Goal: Task Accomplishment & Management: Manage account settings

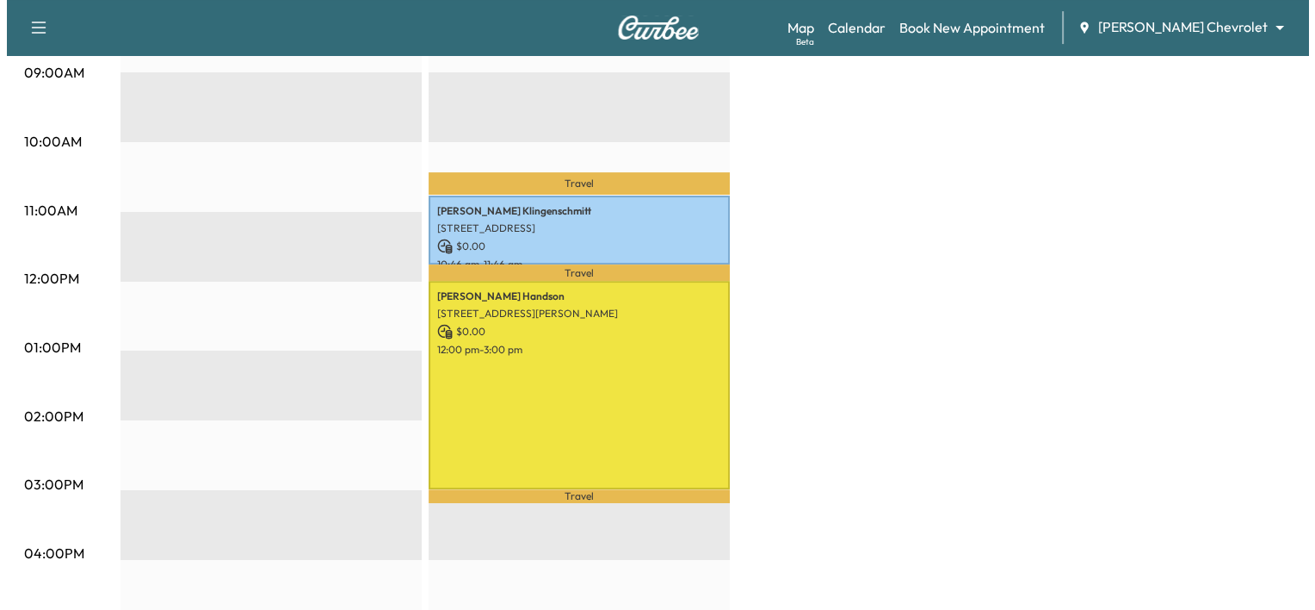
scroll to position [547, 0]
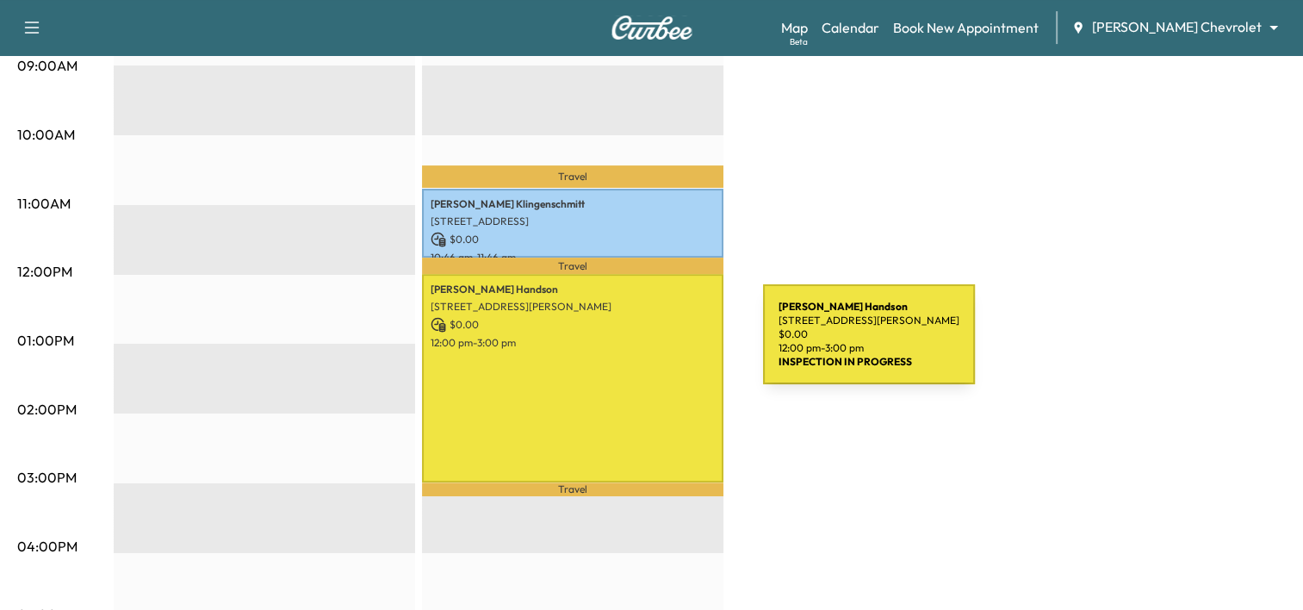
click at [630, 344] on div "[PERSON_NAME] [STREET_ADDRESS][PERSON_NAME] $ 0.00 12:00 pm - 3:00 pm" at bounding box center [572, 378] width 301 height 208
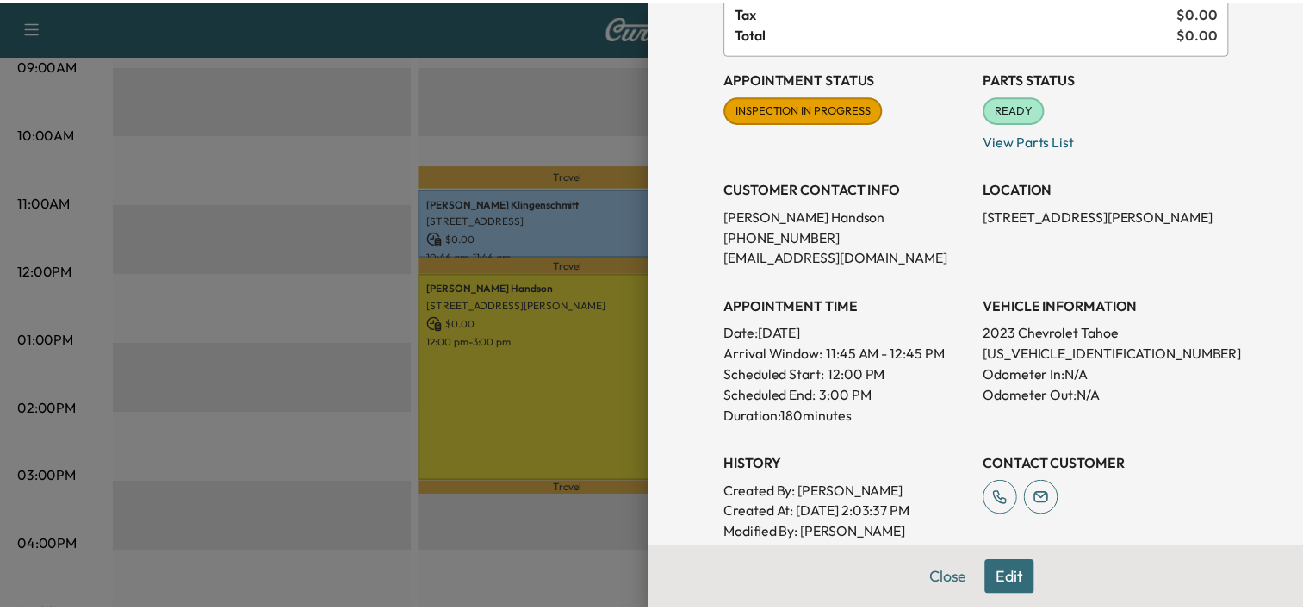
scroll to position [150, 0]
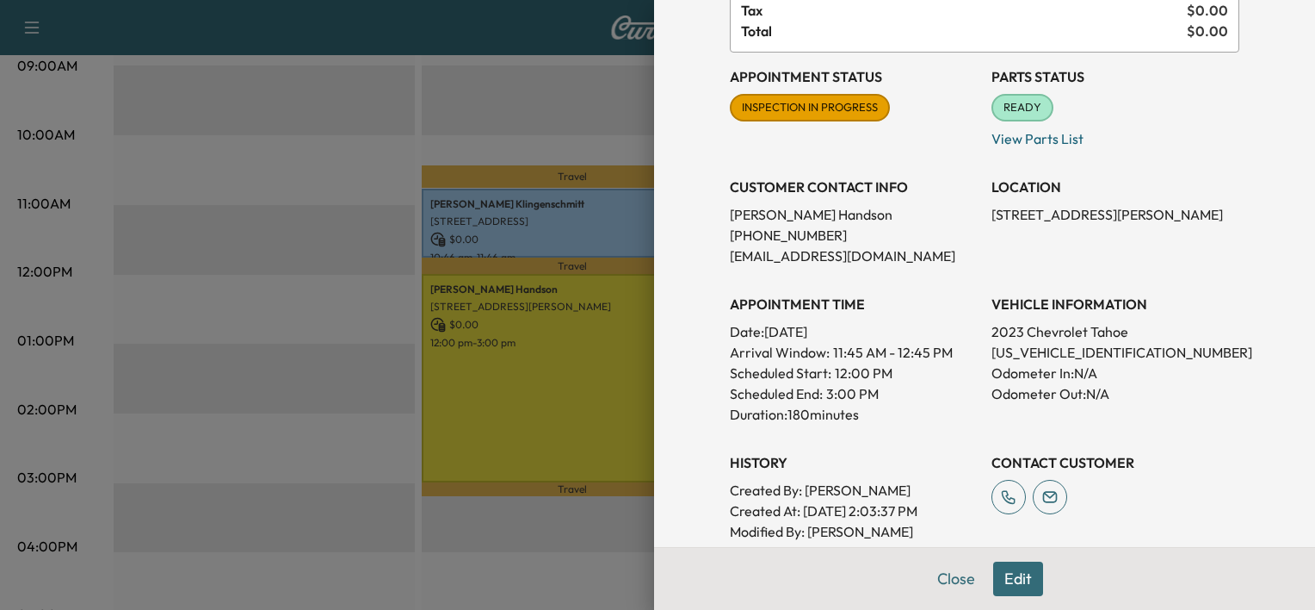
click at [594, 129] on div at bounding box center [657, 305] width 1315 height 610
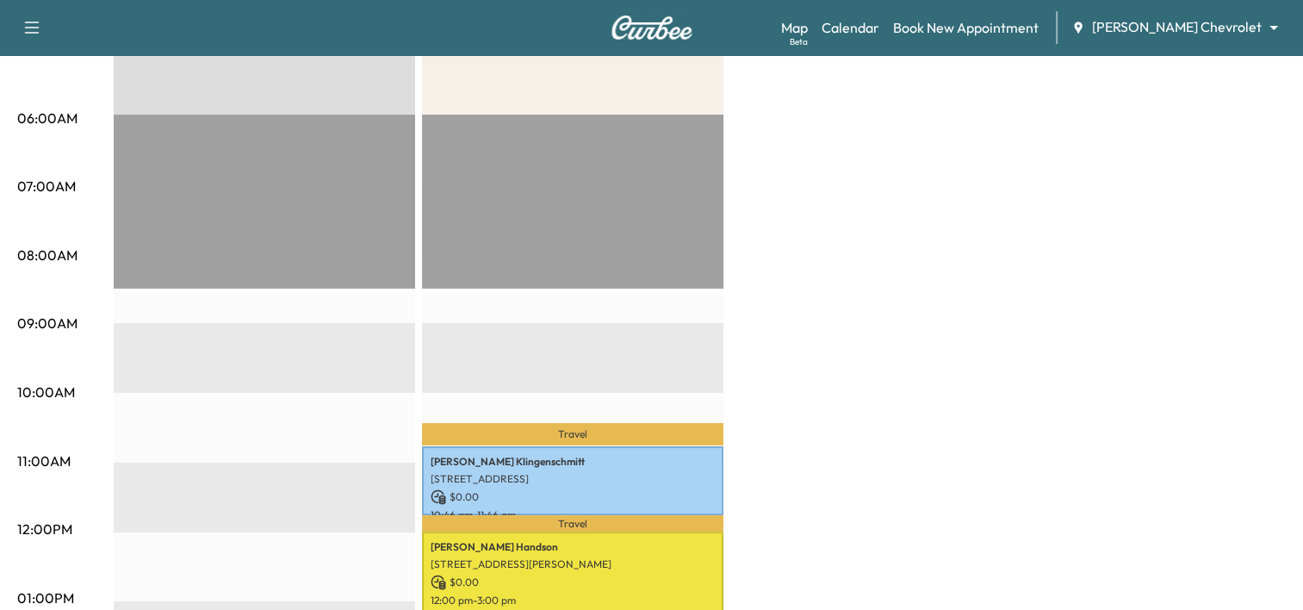
scroll to position [0, 0]
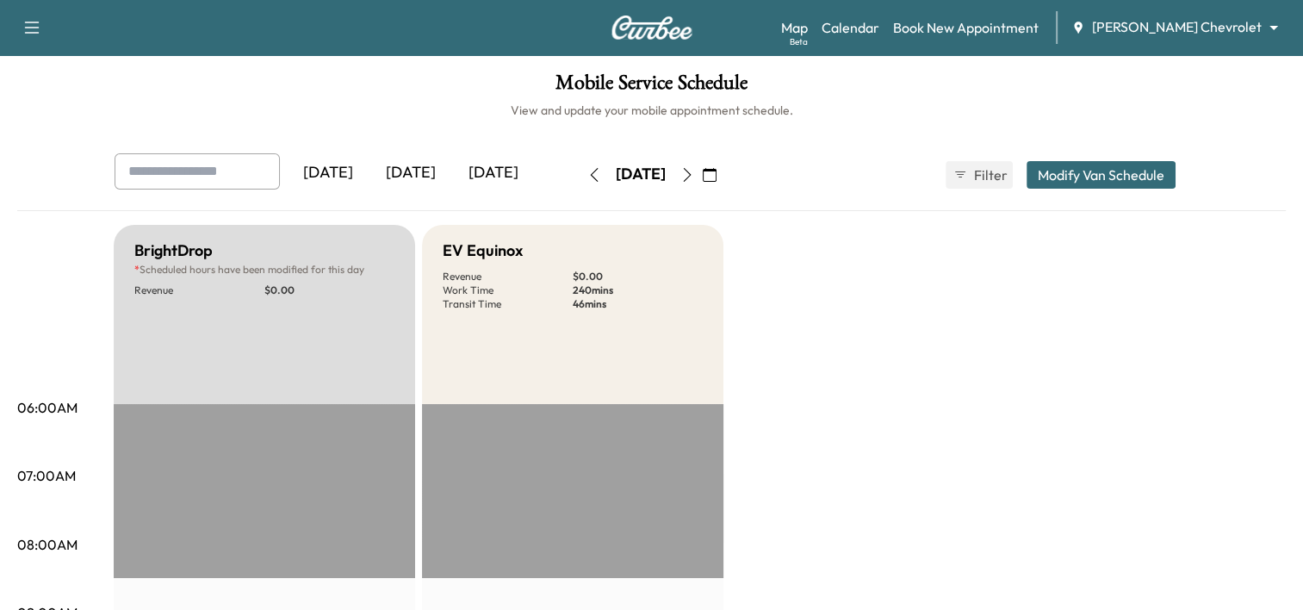
click at [724, 180] on button "button" at bounding box center [709, 175] width 29 height 28
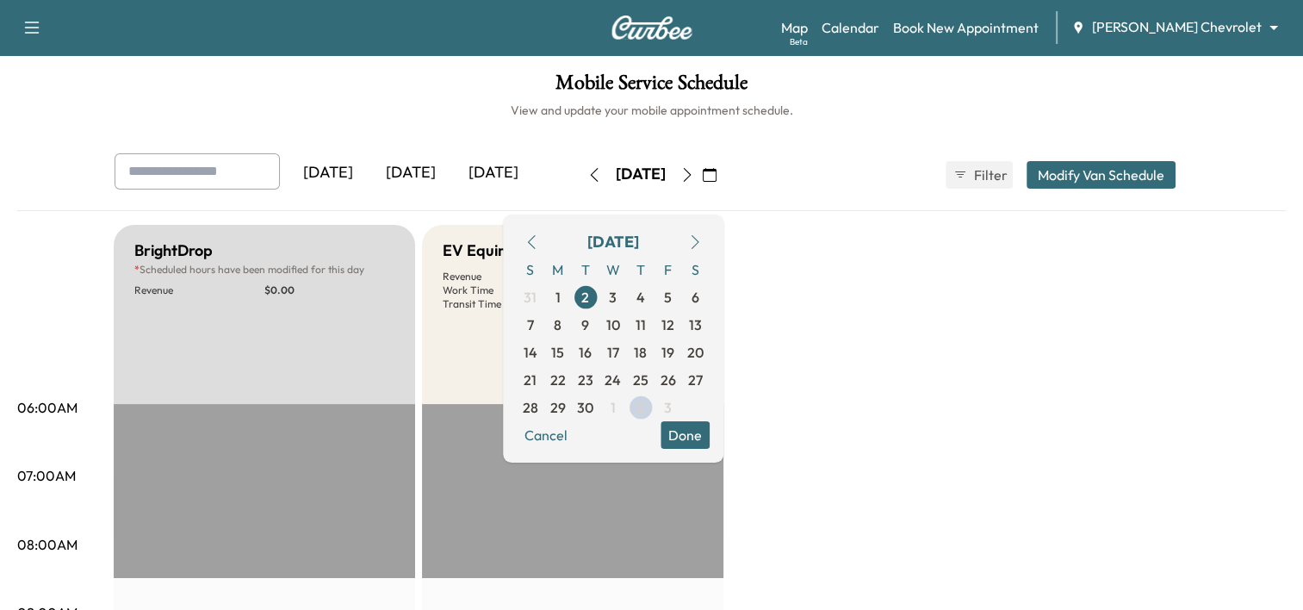
click at [702, 244] on icon "button" at bounding box center [695, 242] width 14 height 14
click at [644, 296] on span "2" at bounding box center [640, 297] width 8 height 21
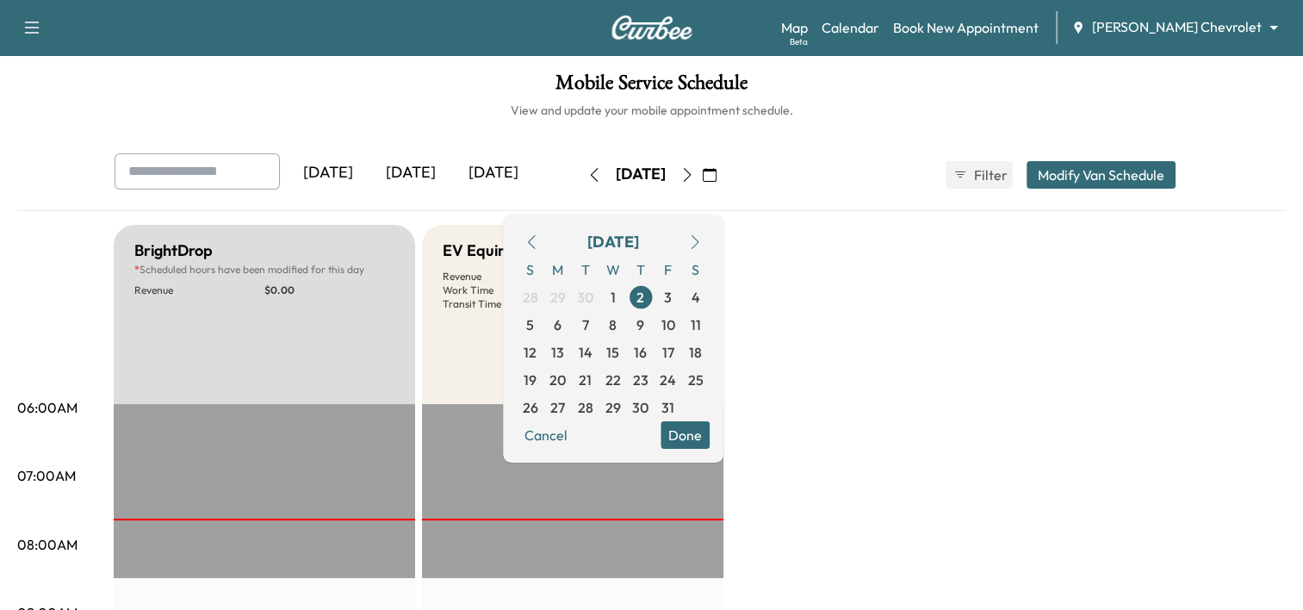
click at [709, 437] on button "Done" at bounding box center [684, 435] width 49 height 28
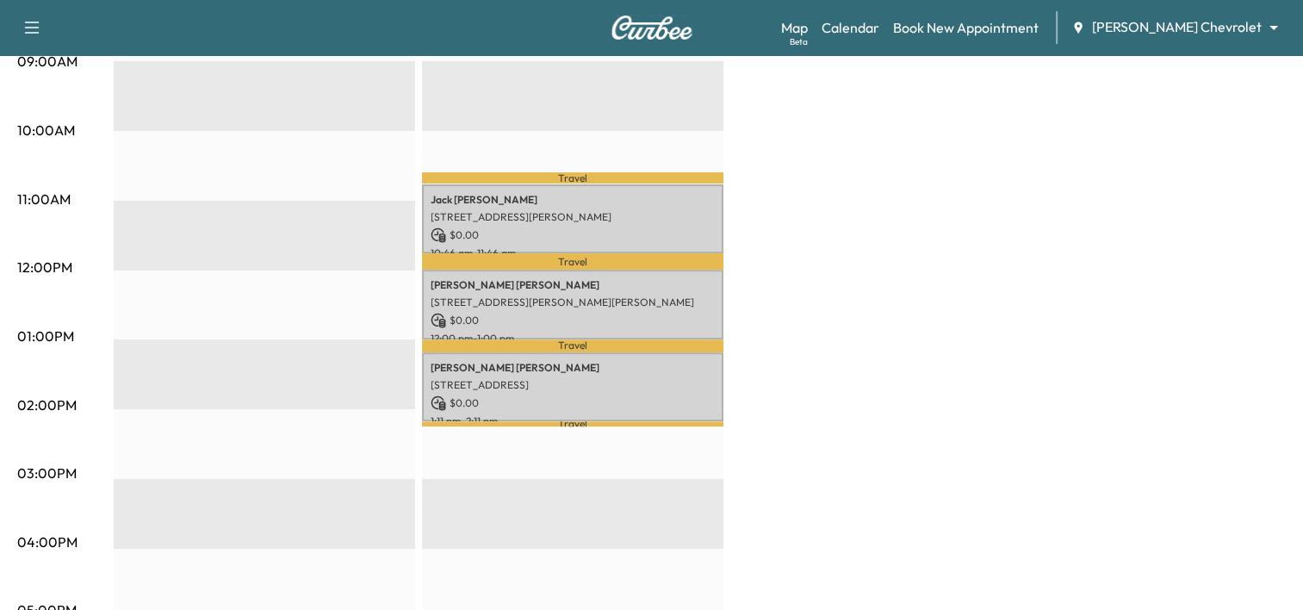
scroll to position [554, 0]
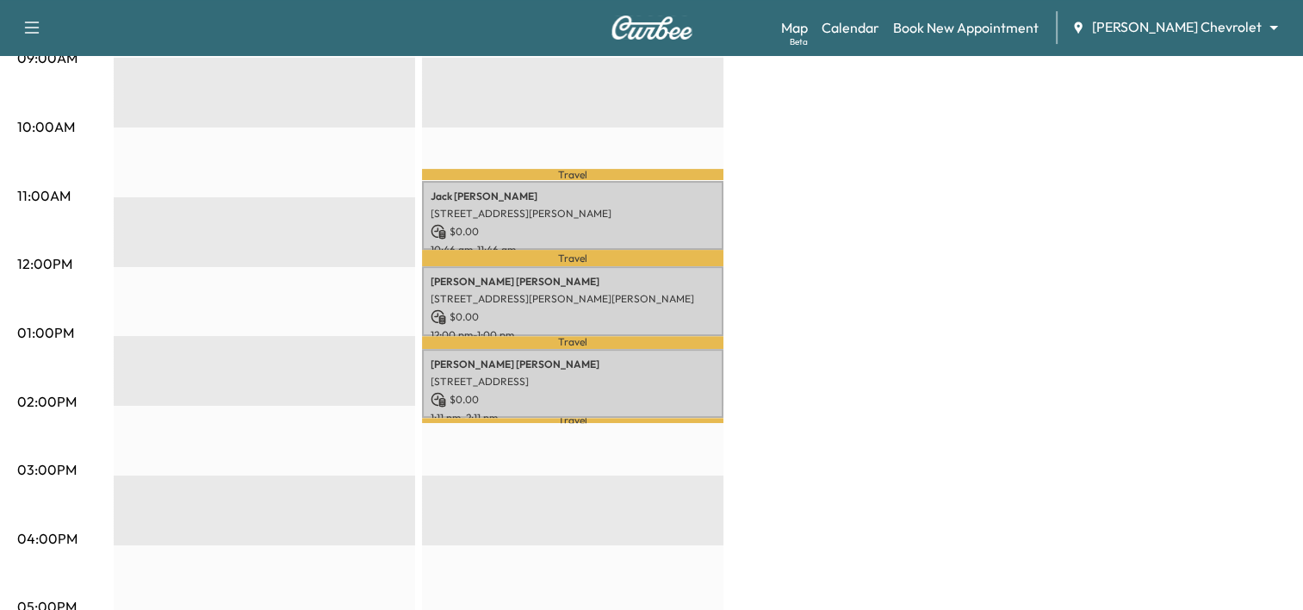
click at [833, 350] on div "BrightDrop * Scheduled hours have been modified for this day Revenue $ 0.00 EST…" at bounding box center [700, 315] width 1172 height 1291
drag, startPoint x: 551, startPoint y: 193, endPoint x: 1044, endPoint y: 136, distance: 496.6
click at [1044, 136] on div "BrightDrop * Scheduled hours have been modified for this day Revenue $ 0.00 EST…" at bounding box center [700, 315] width 1172 height 1291
click at [920, 280] on div "BrightDrop * Scheduled hours have been modified for this day Revenue $ 0.00 EST…" at bounding box center [700, 315] width 1172 height 1291
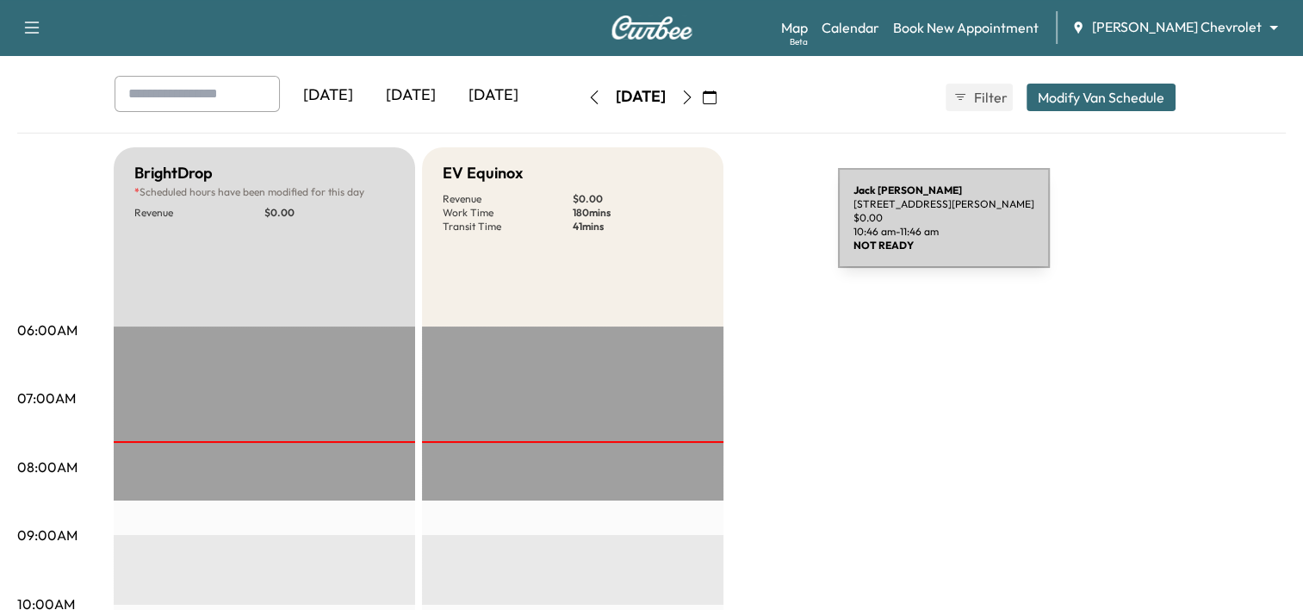
scroll to position [76, 0]
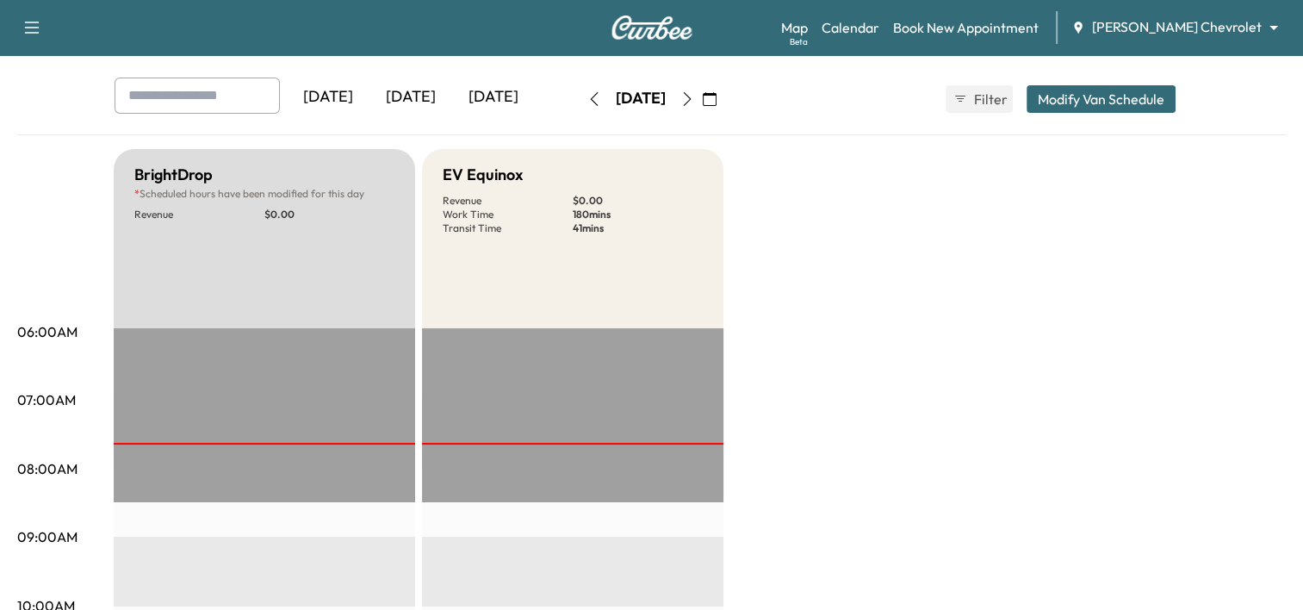
click at [702, 102] on button "button" at bounding box center [686, 99] width 29 height 28
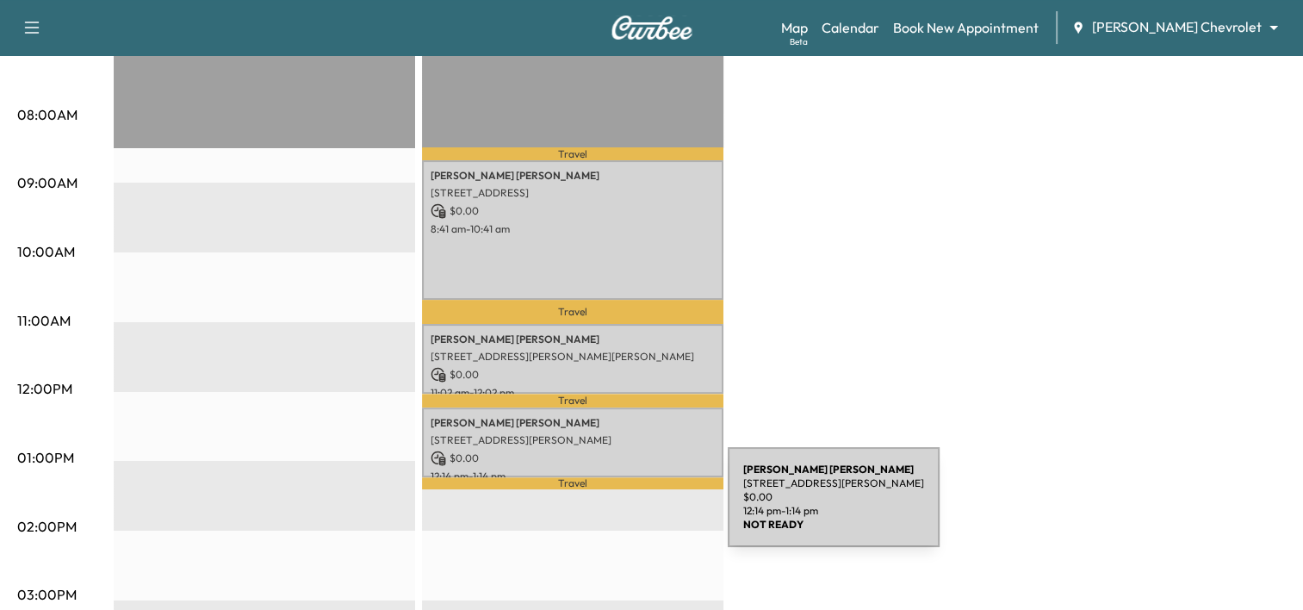
scroll to position [430, 0]
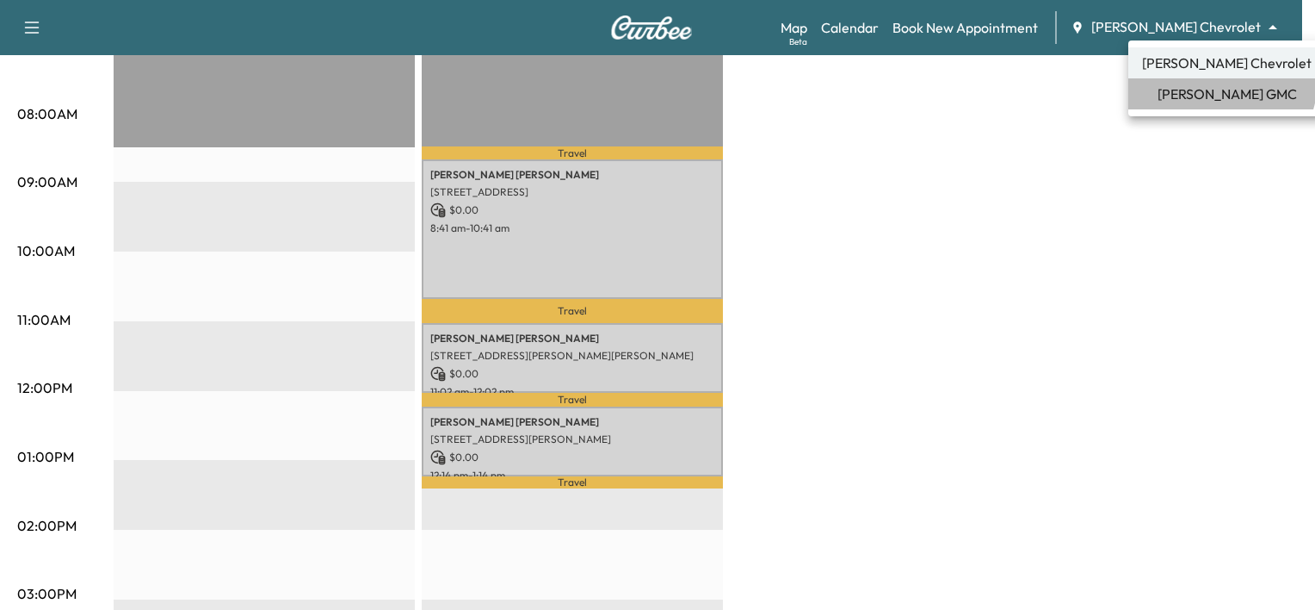
click at [1221, 81] on li "[PERSON_NAME] GMC" at bounding box center [1227, 93] width 197 height 31
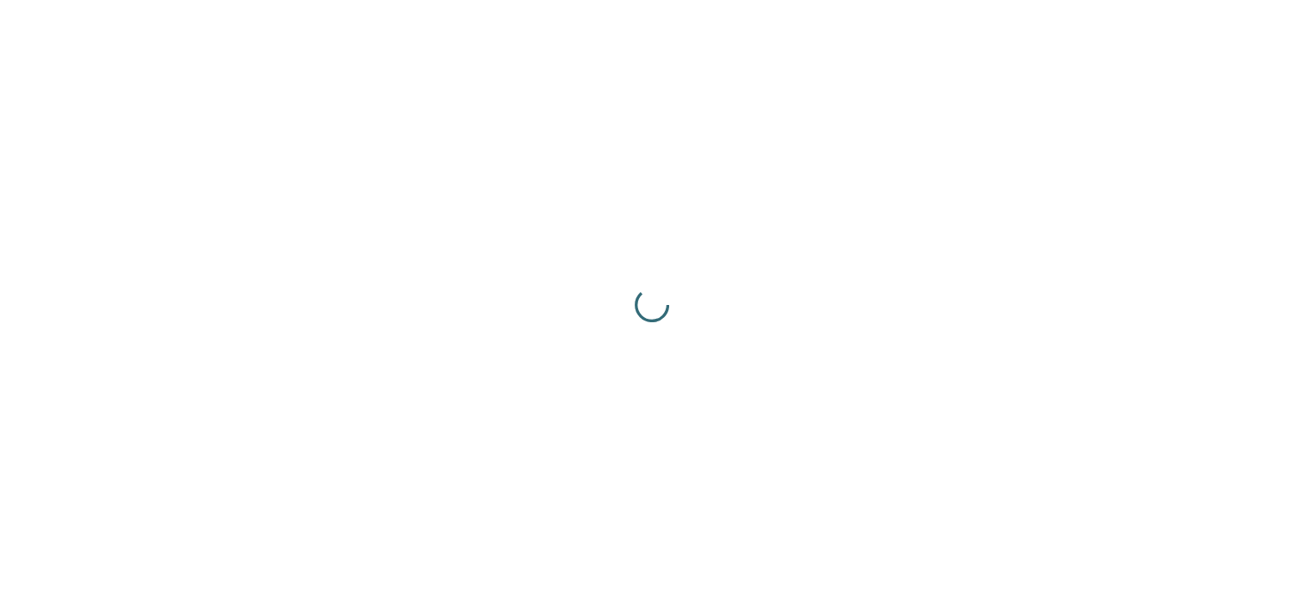
scroll to position [0, 0]
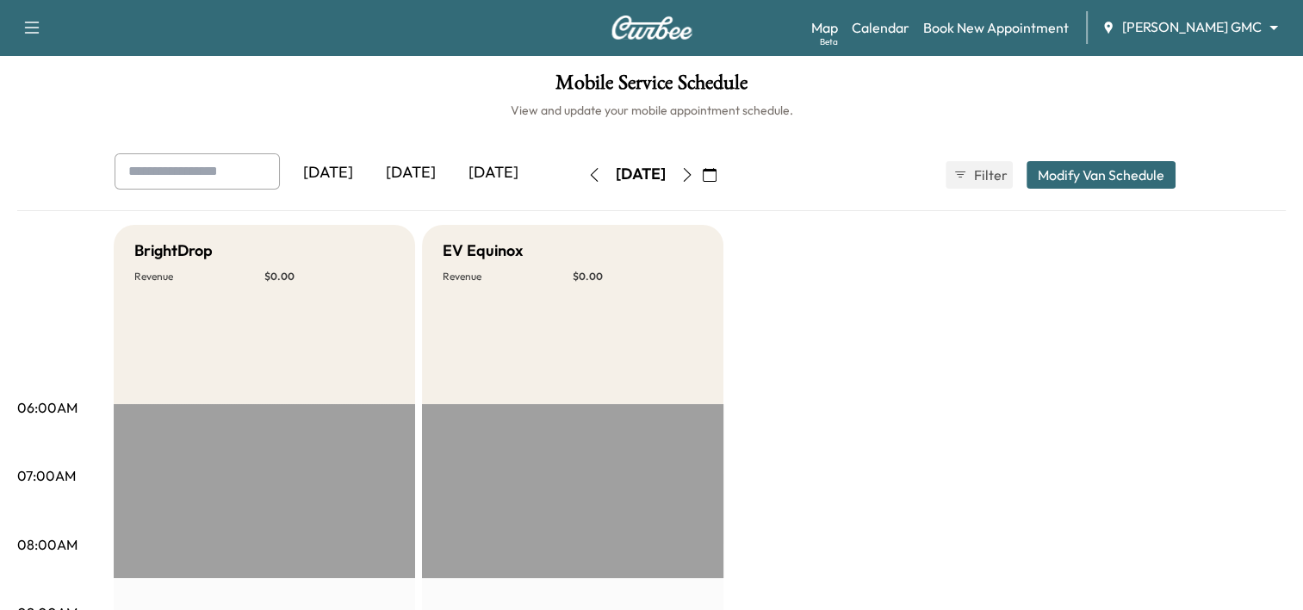
click at [587, 168] on icon "button" at bounding box center [594, 175] width 14 height 14
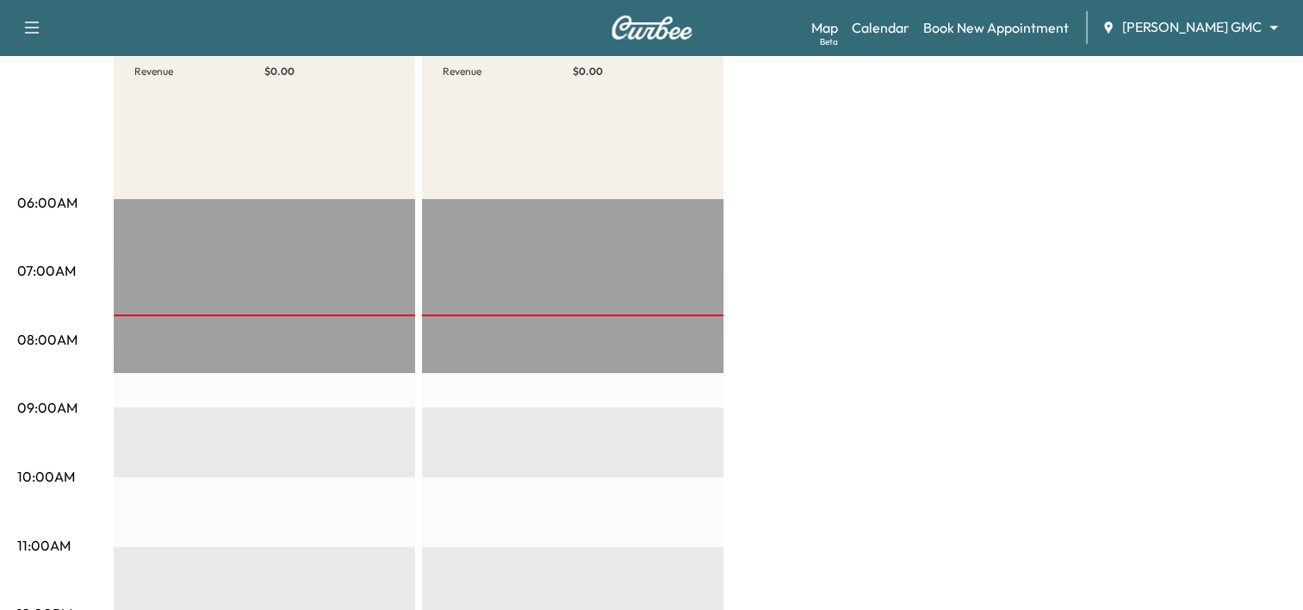
scroll to position [114, 0]
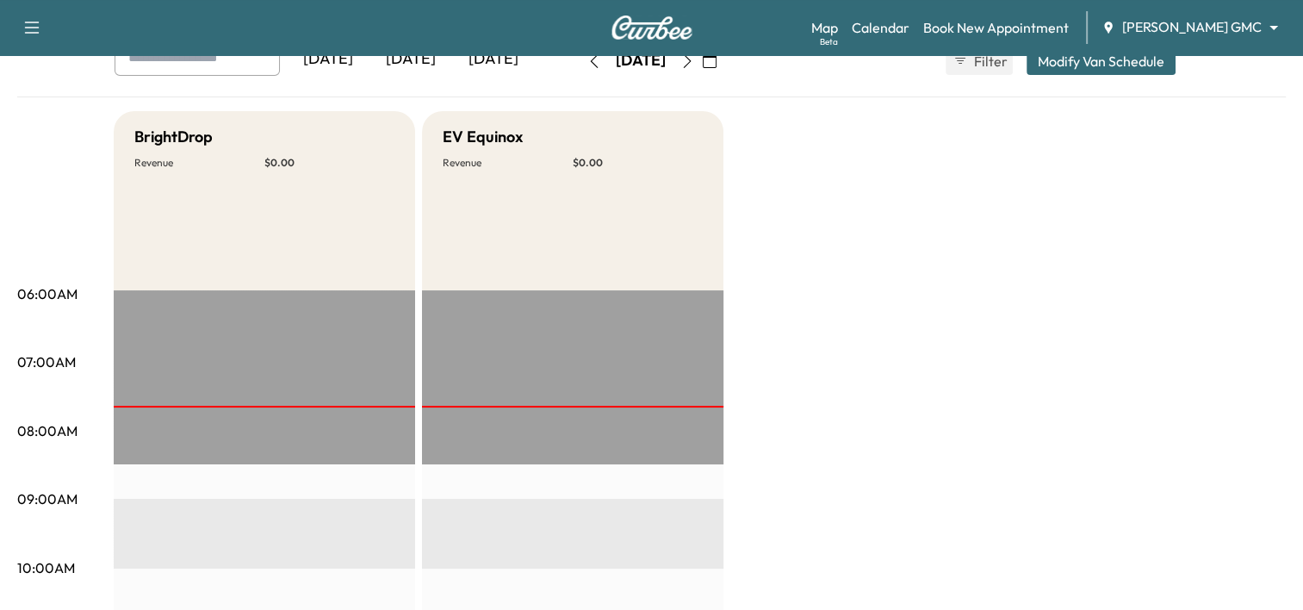
click at [1245, 39] on div "Map Beta Calendar Book New Appointment [PERSON_NAME] GMC ******** ​" at bounding box center [1050, 27] width 478 height 33
click at [1269, 21] on body "Support Log Out Map Beta Calendar Book New Appointment [PERSON_NAME] GMC ******…" at bounding box center [651, 191] width 1303 height 610
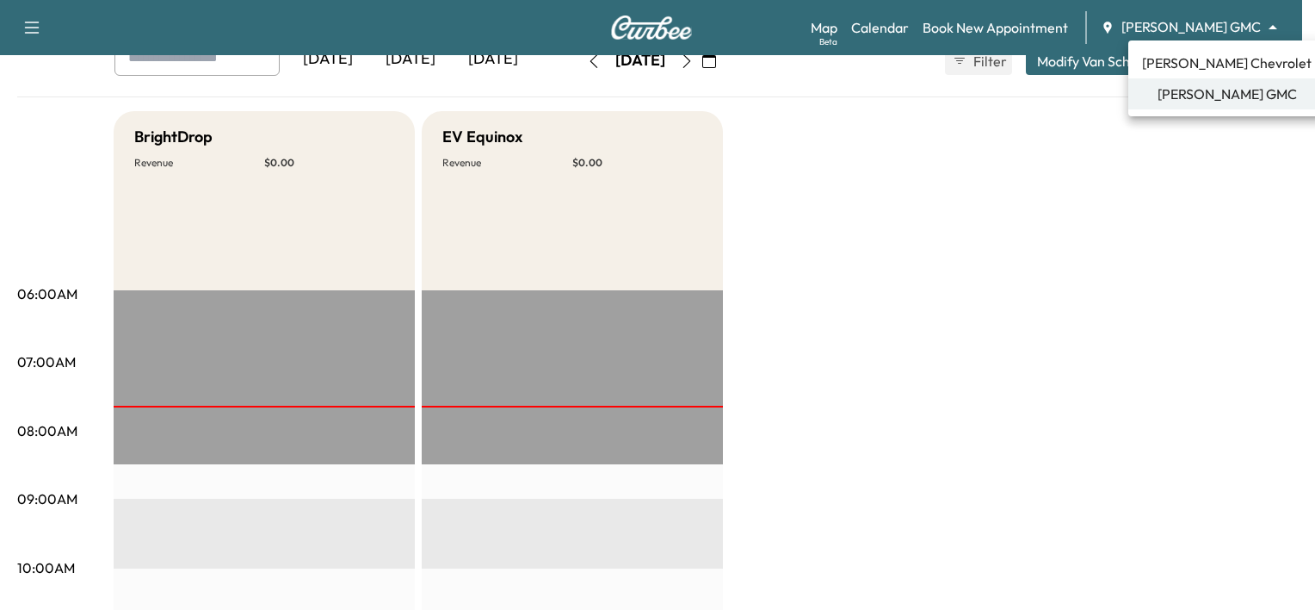
click at [1231, 62] on span "[PERSON_NAME] Chevrolet" at bounding box center [1227, 63] width 170 height 21
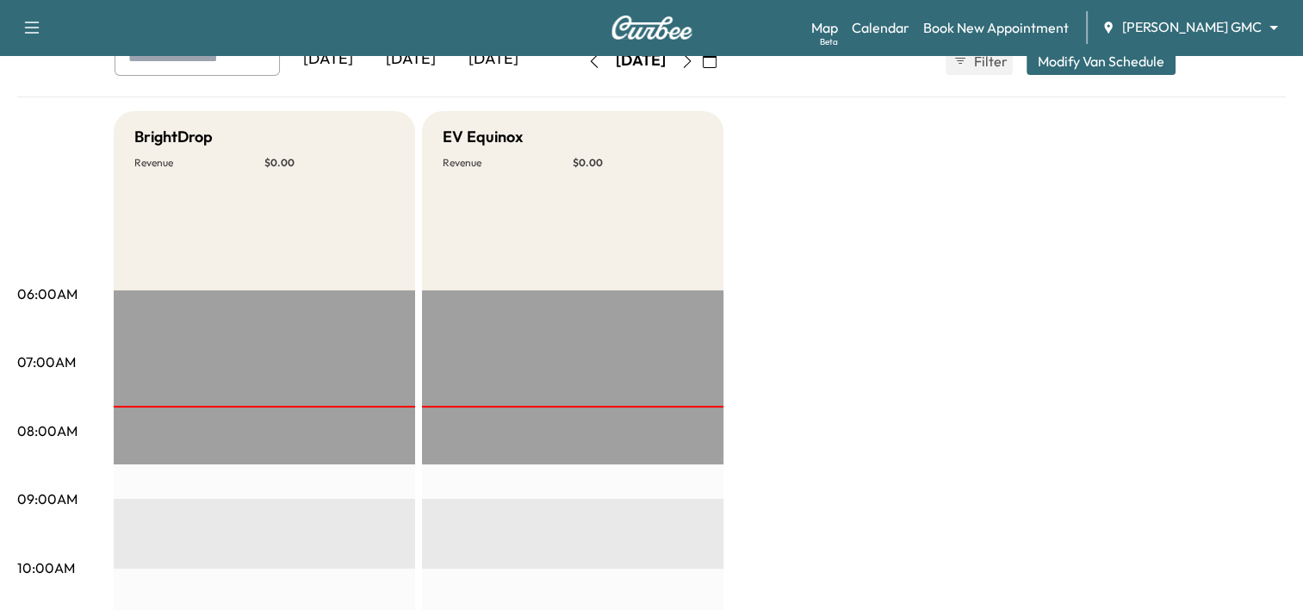
scroll to position [0, 0]
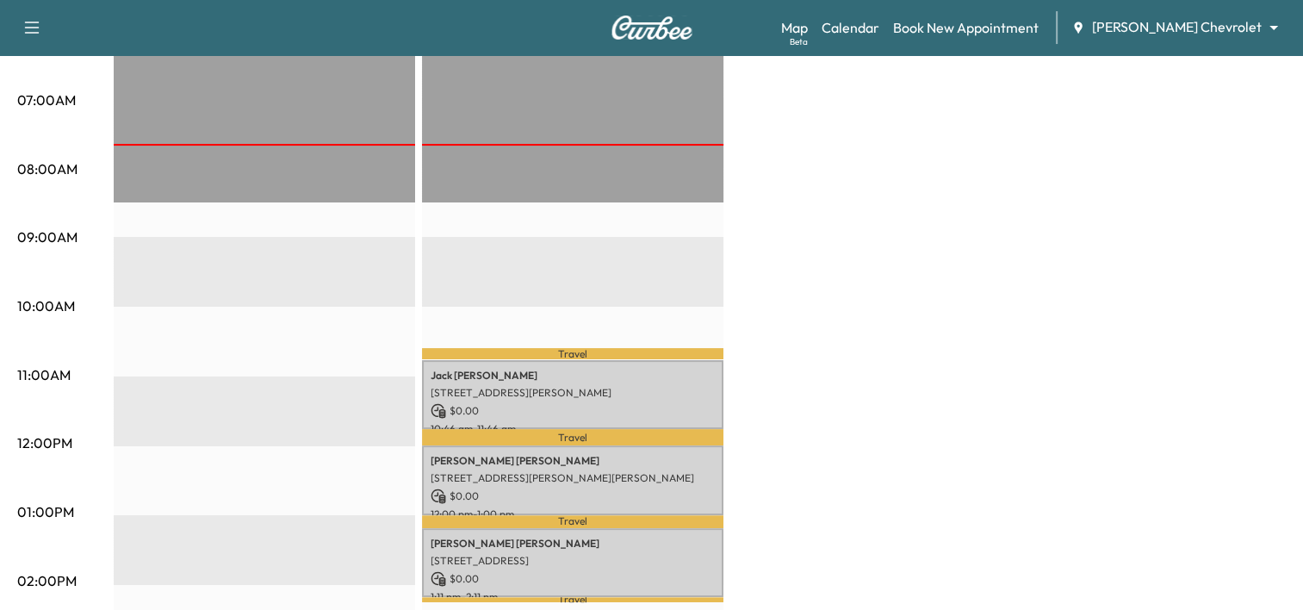
scroll to position [377, 0]
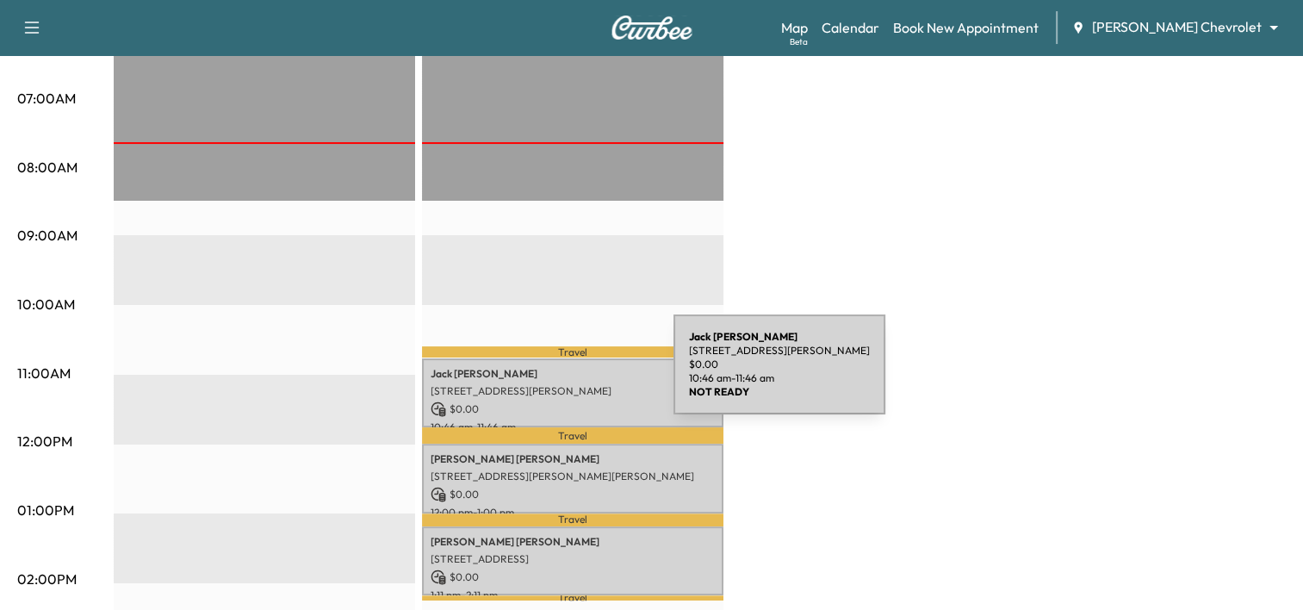
click at [544, 374] on p "[PERSON_NAME]" at bounding box center [572, 374] width 284 height 14
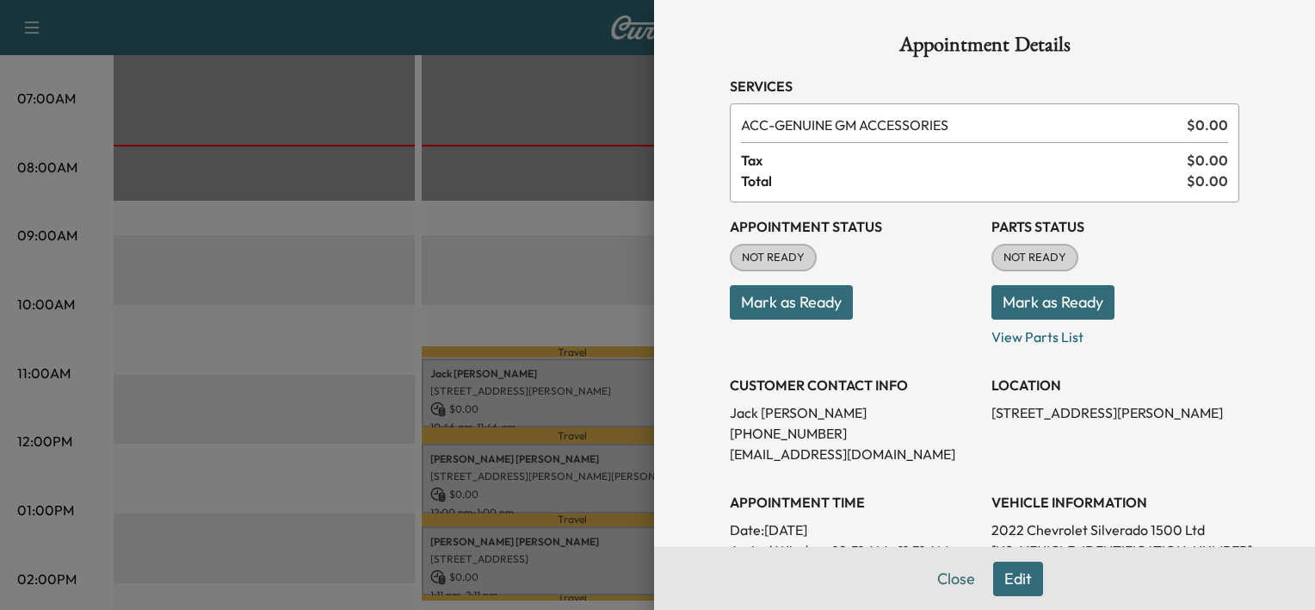
click at [799, 302] on button "Mark as Ready" at bounding box center [791, 302] width 123 height 34
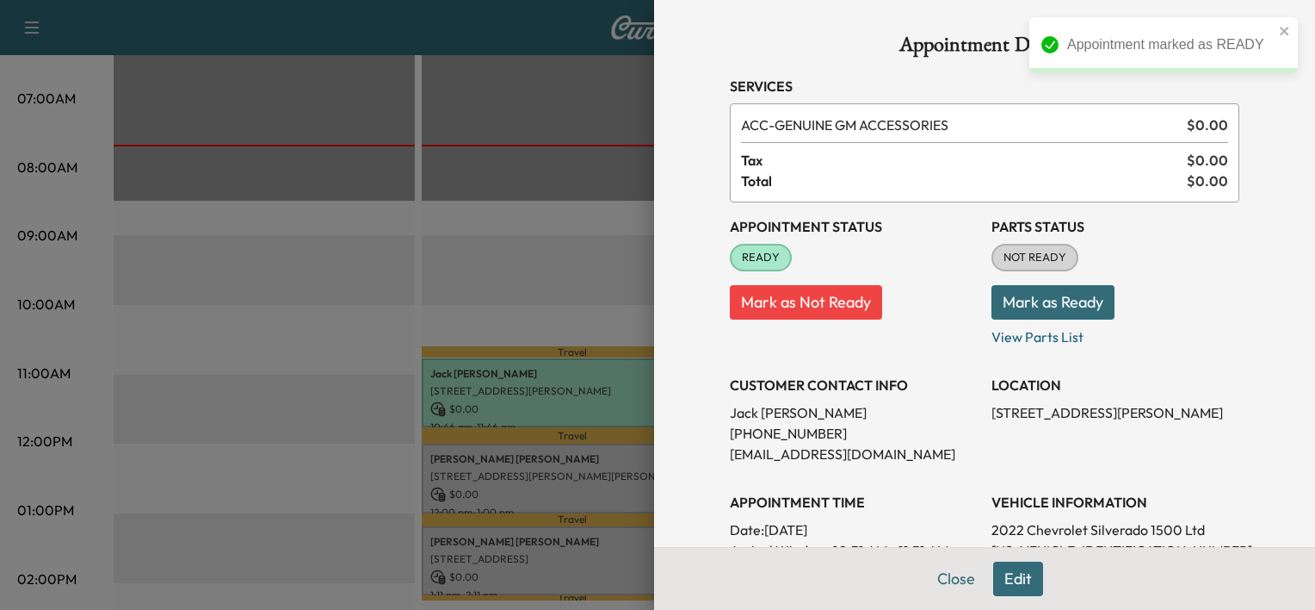
click at [593, 270] on div at bounding box center [657, 305] width 1315 height 610
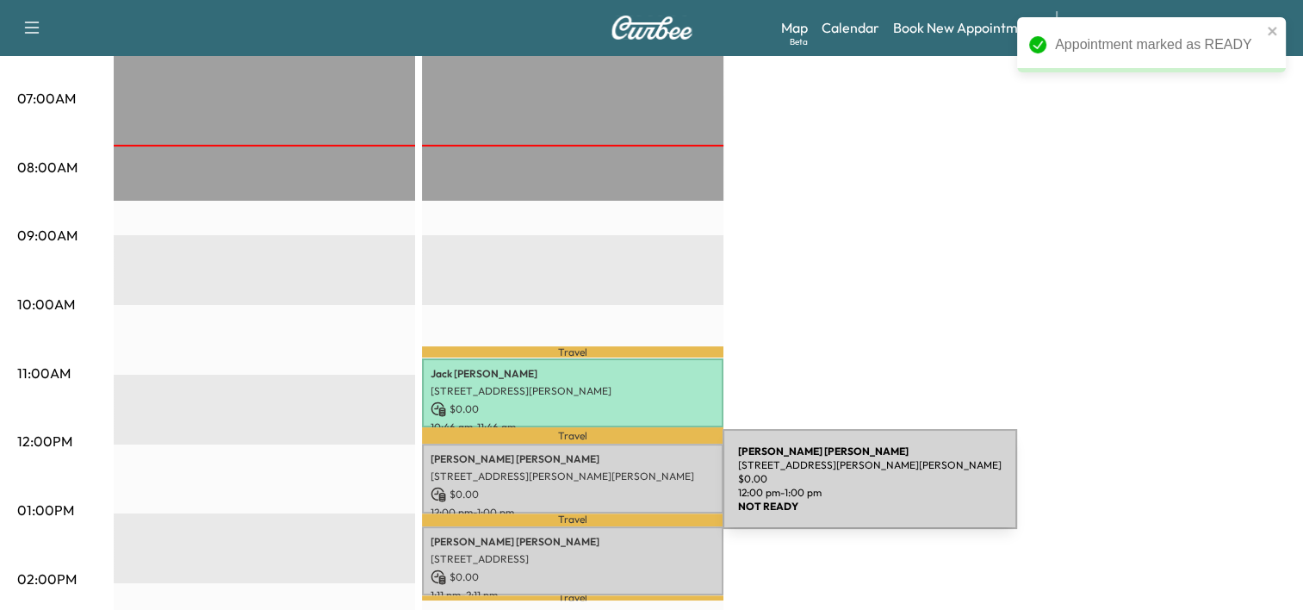
click at [592, 505] on p "12:00 pm - 1:00 pm" at bounding box center [572, 512] width 284 height 14
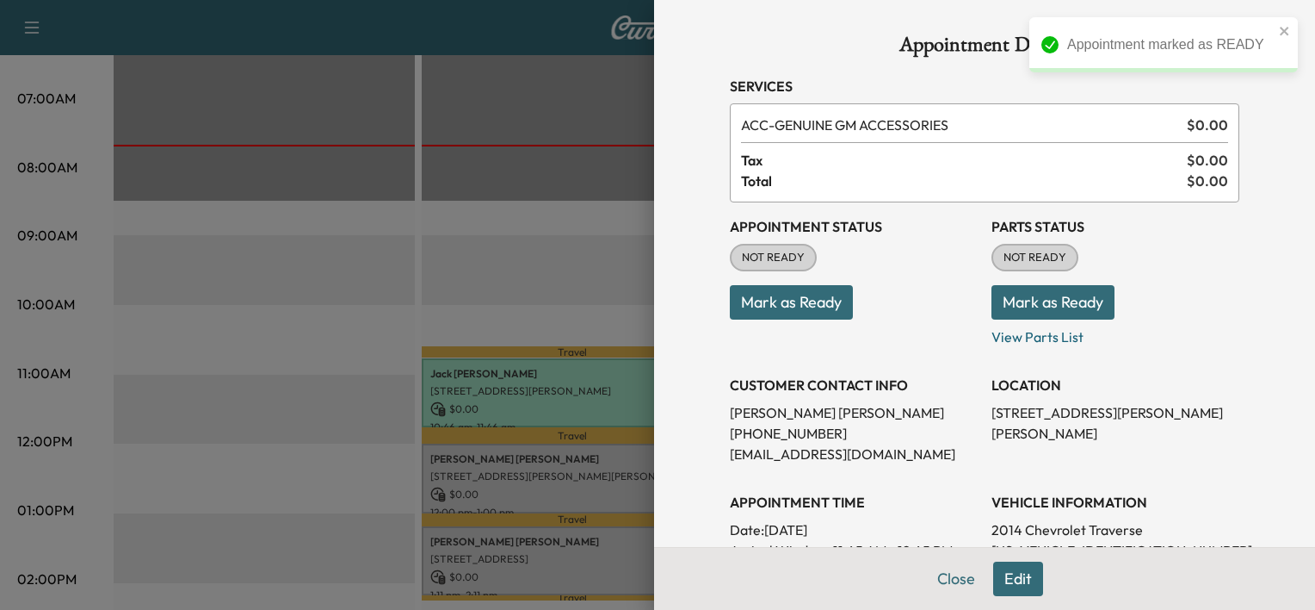
click at [782, 306] on button "Mark as Ready" at bounding box center [791, 302] width 123 height 34
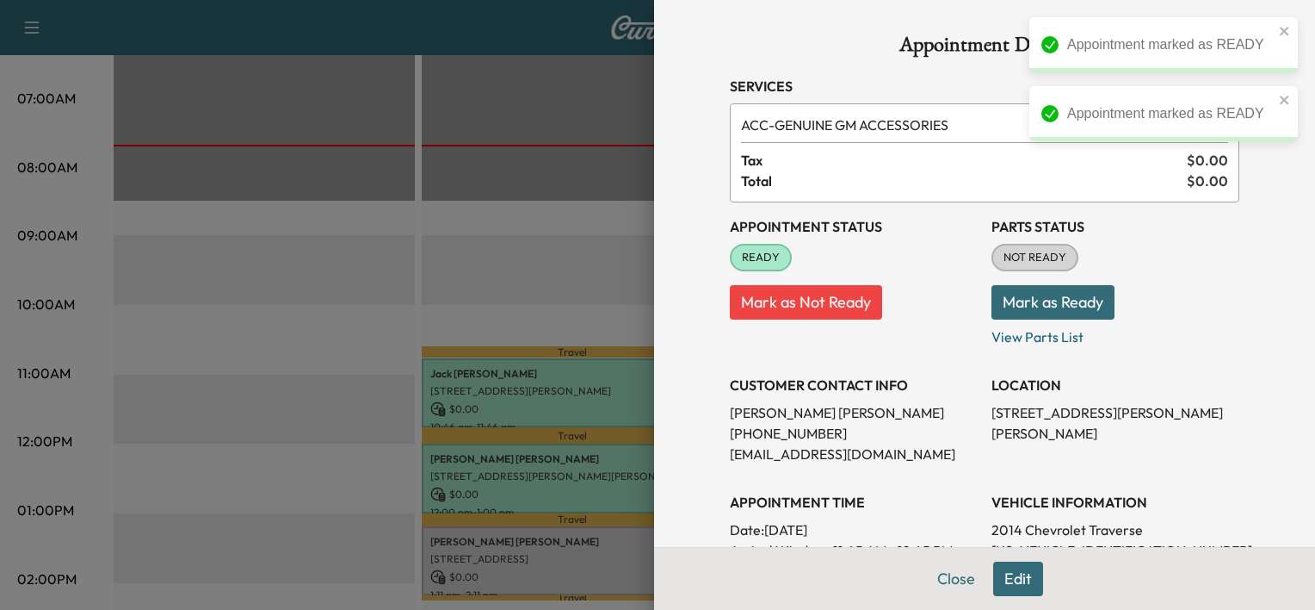
click at [590, 479] on div at bounding box center [657, 305] width 1315 height 610
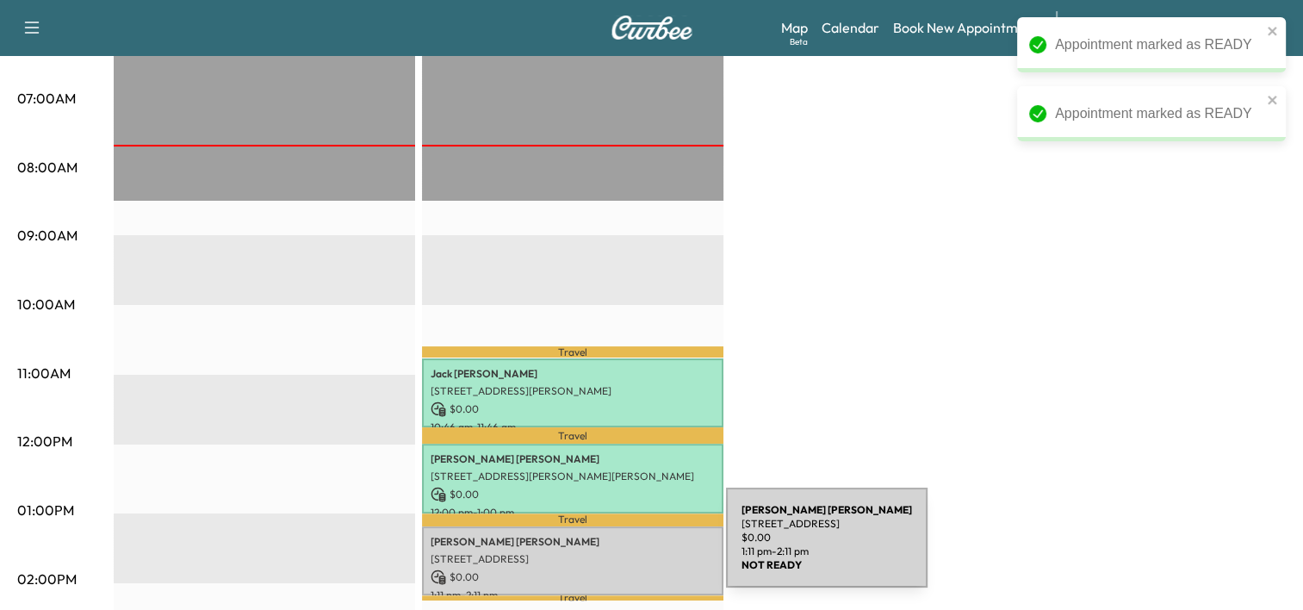
click at [597, 557] on p "[STREET_ADDRESS]" at bounding box center [572, 559] width 284 height 14
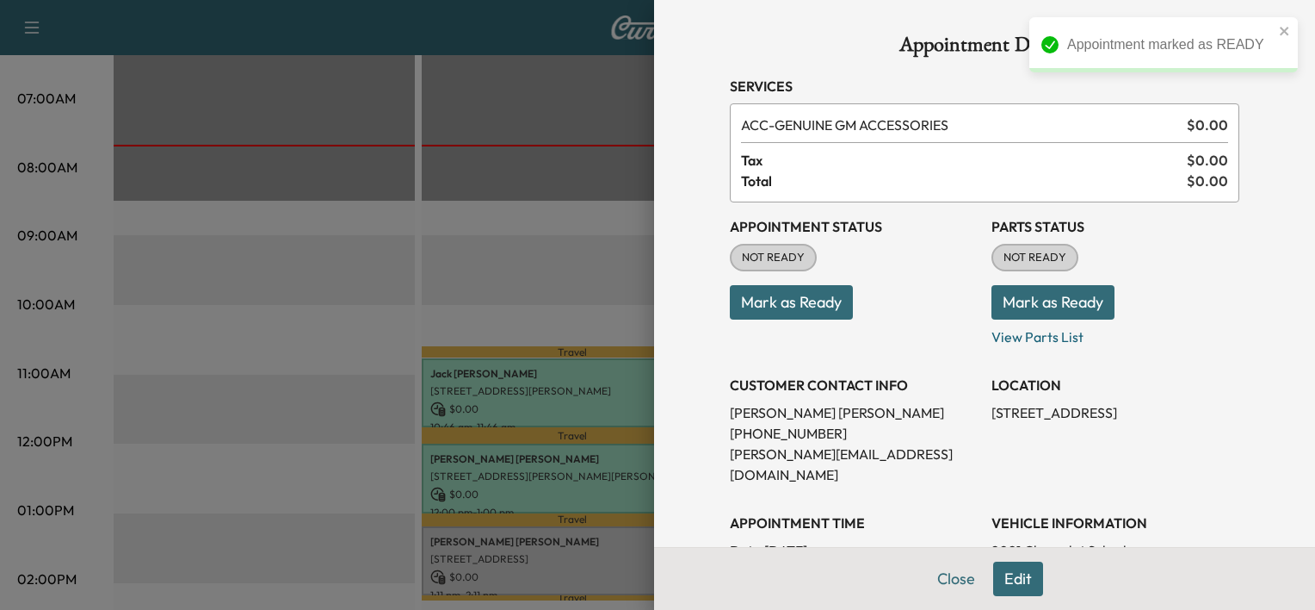
click at [794, 300] on button "Mark as Ready" at bounding box center [791, 302] width 123 height 34
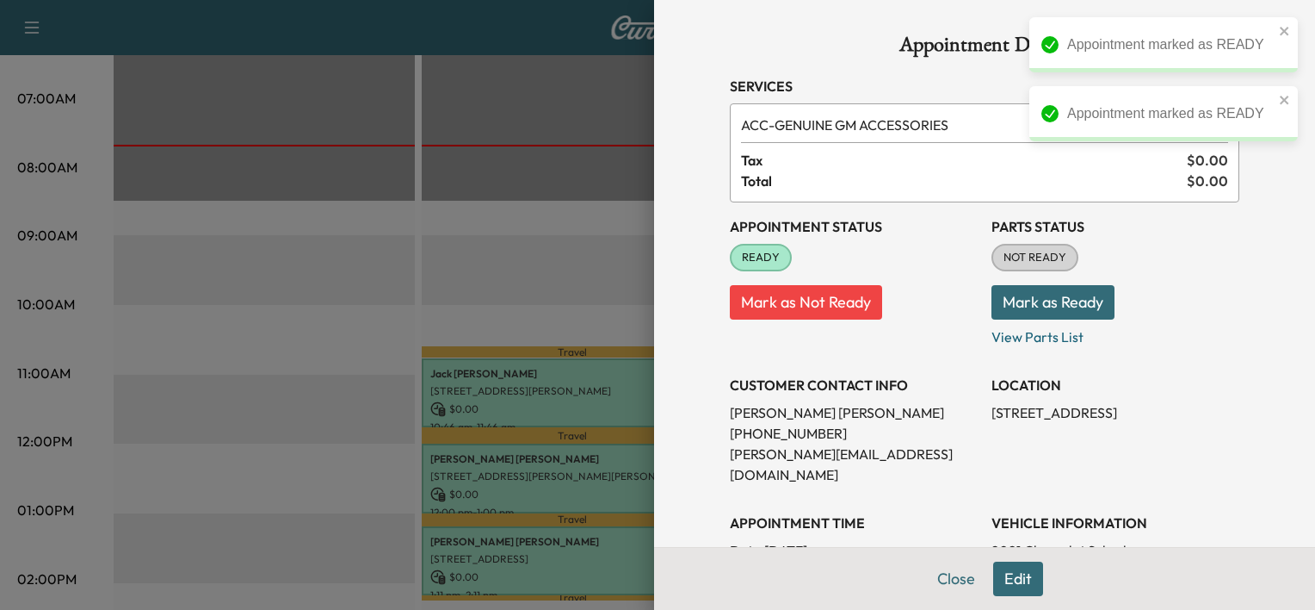
click at [595, 293] on div at bounding box center [657, 305] width 1315 height 610
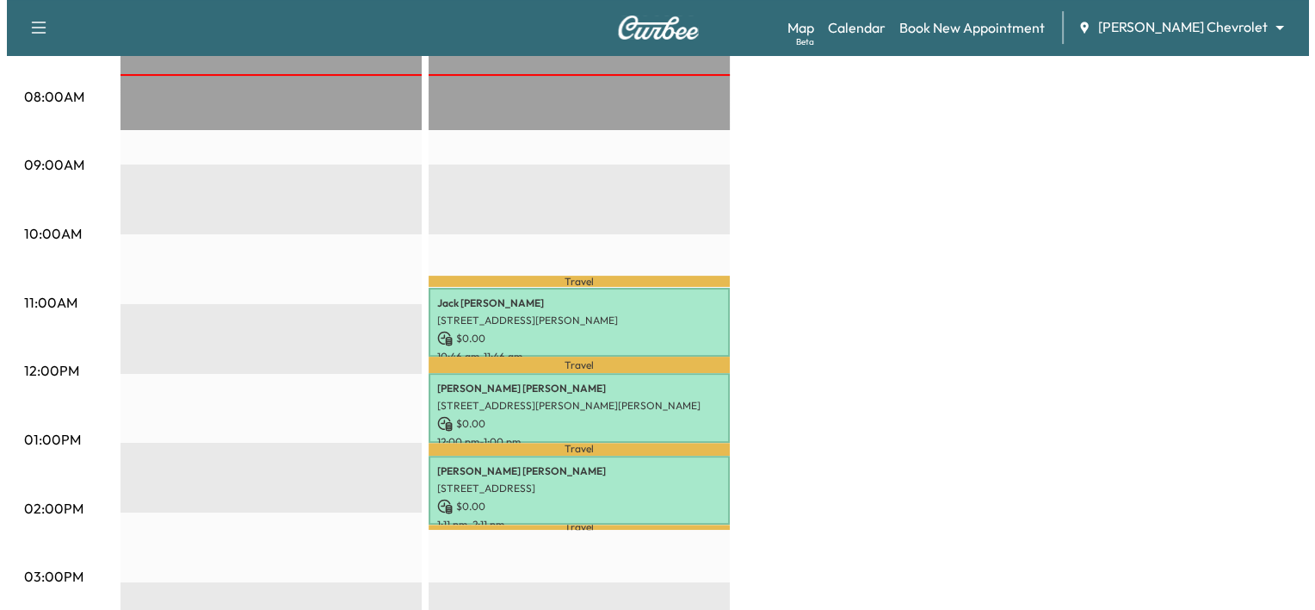
scroll to position [448, 0]
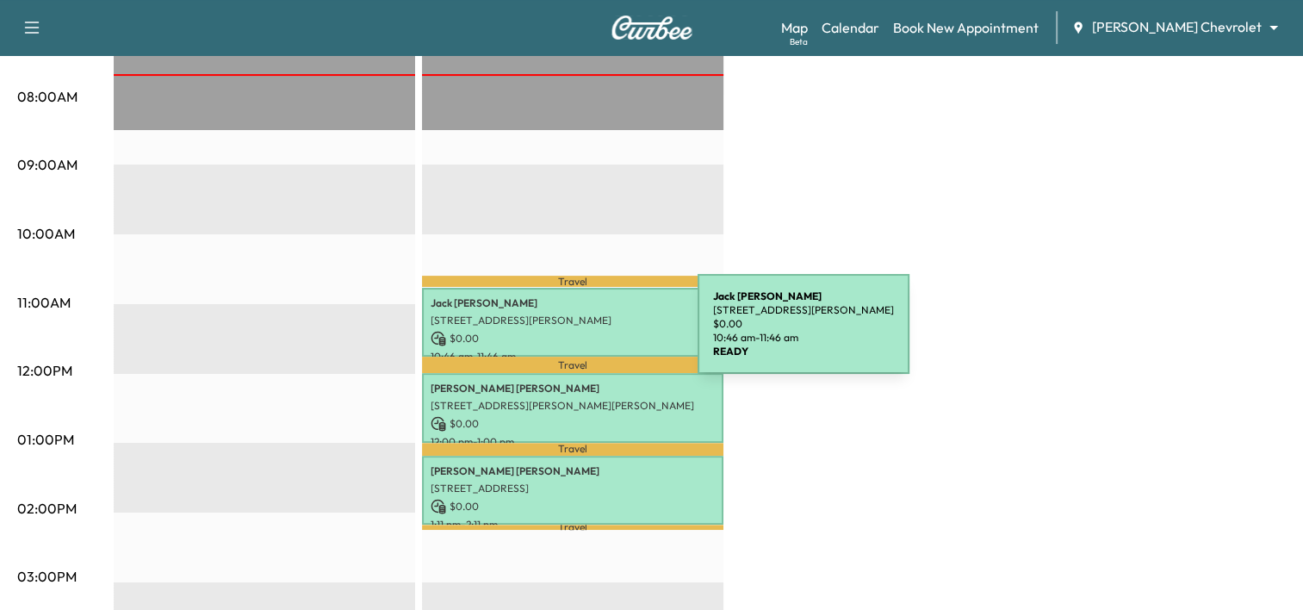
click at [568, 334] on p "$ 0.00" at bounding box center [572, 338] width 284 height 15
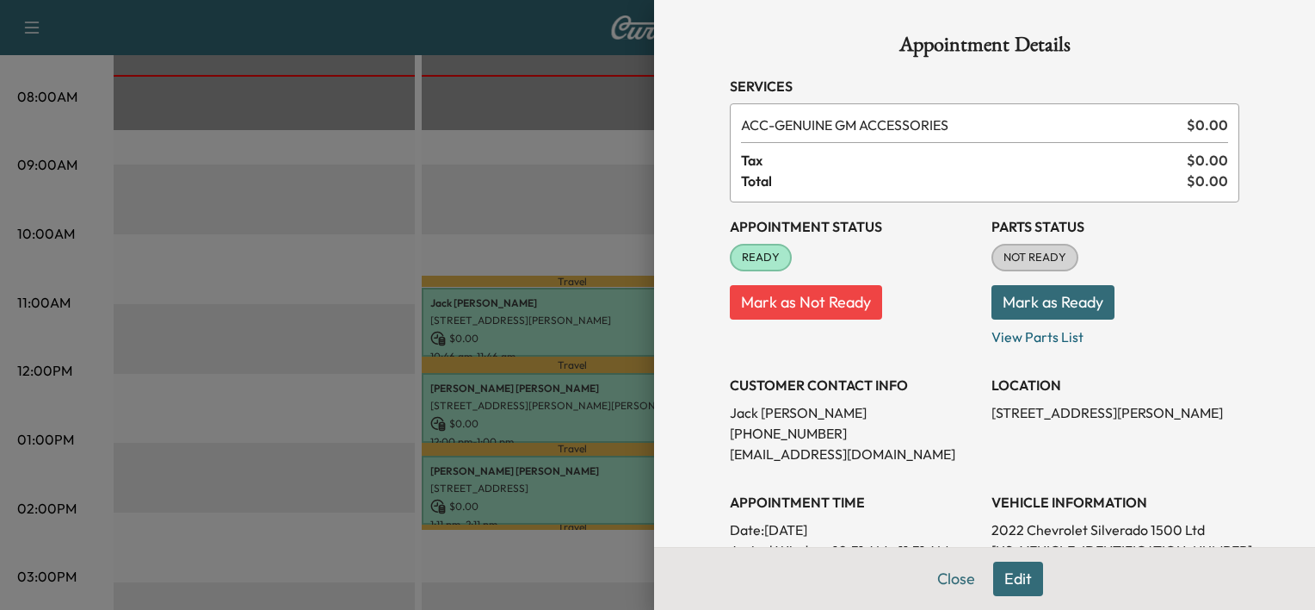
click at [565, 243] on div at bounding box center [657, 305] width 1315 height 610
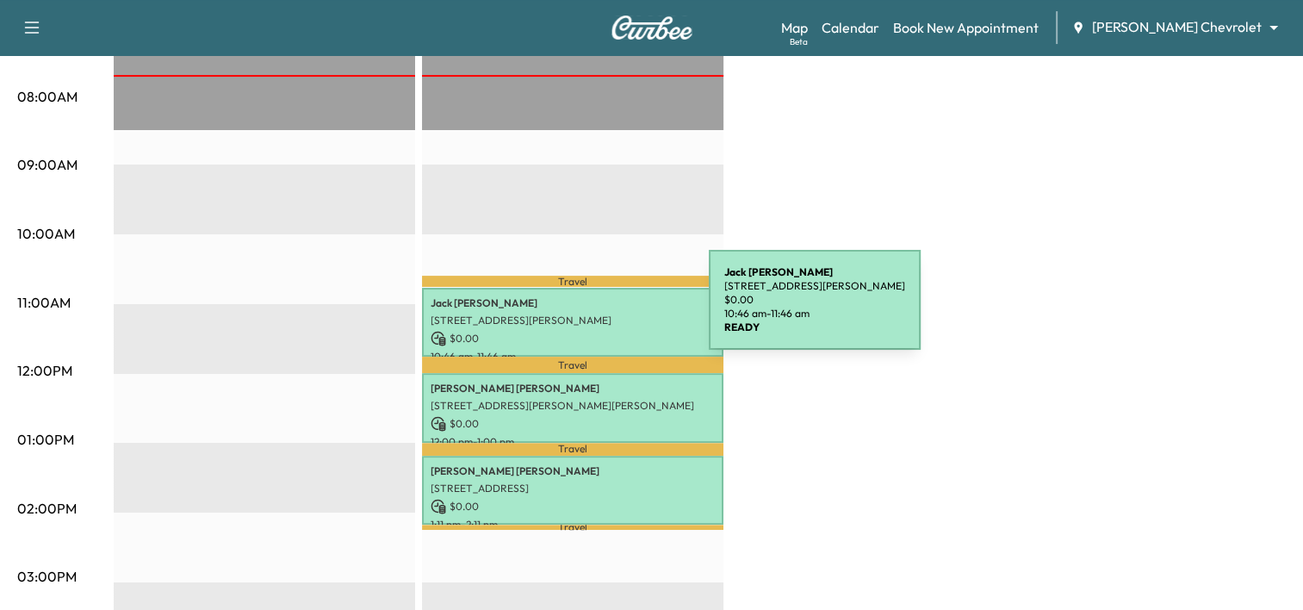
click at [584, 334] on p "$ 0.00" at bounding box center [572, 338] width 284 height 15
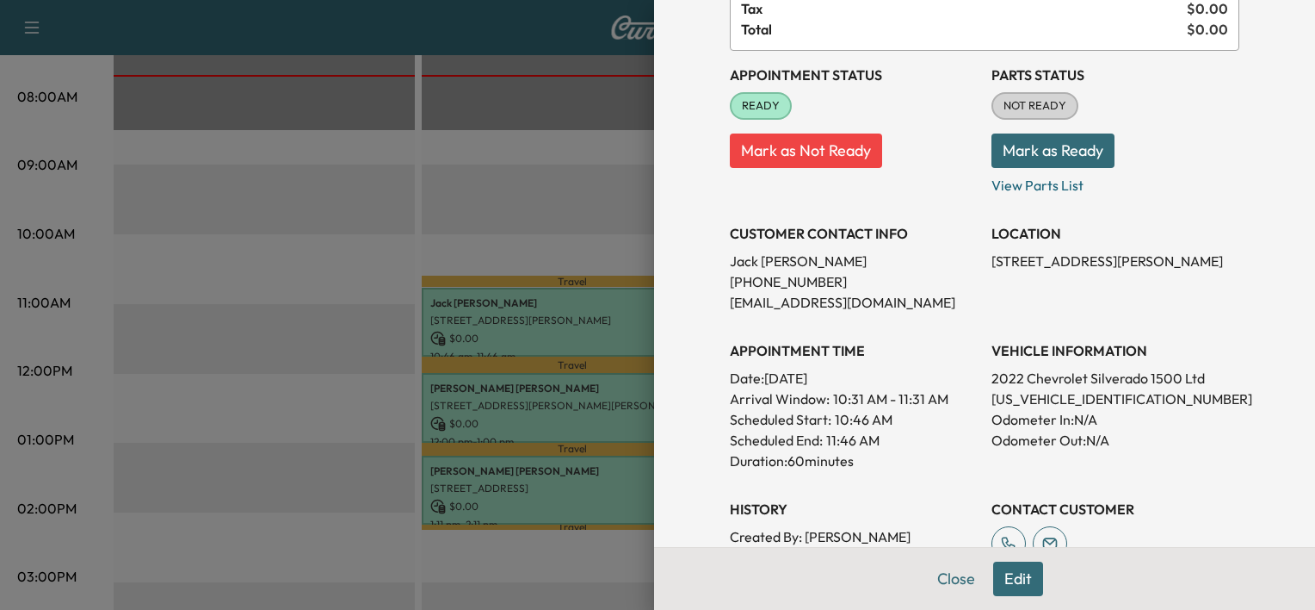
scroll to position [152, 0]
click at [1034, 397] on p "[US_VEHICLE_IDENTIFICATION_NUMBER]" at bounding box center [1116, 398] width 248 height 21
copy p "[US_VEHICLE_IDENTIFICATION_NUMBER]"
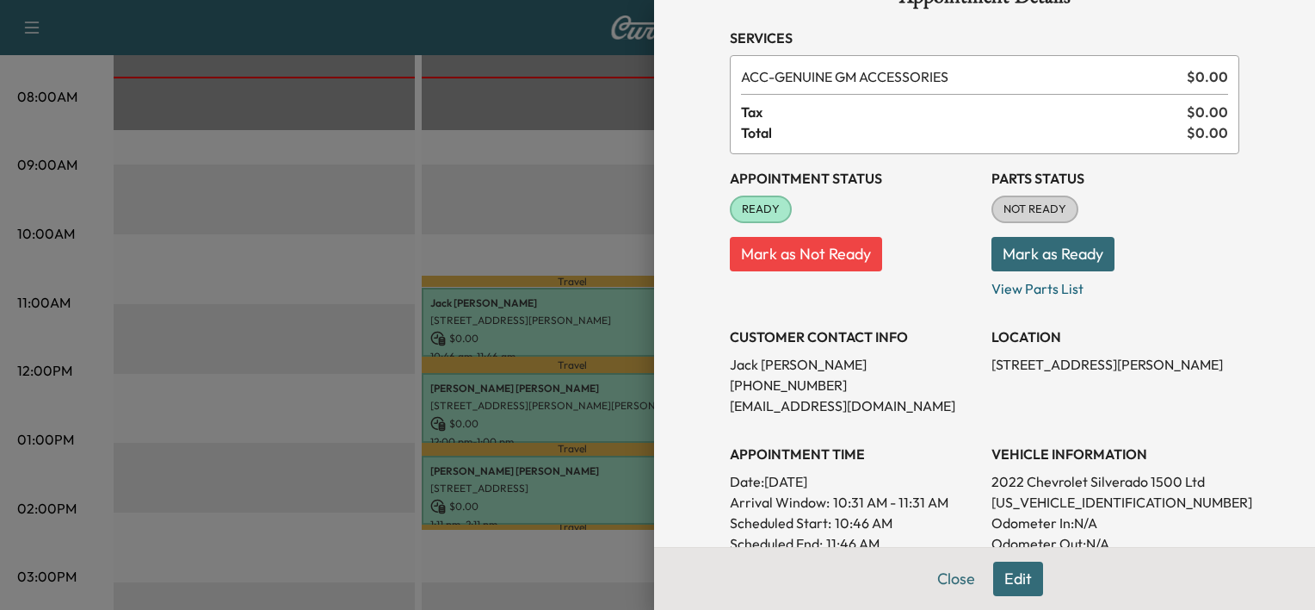
scroll to position [0, 0]
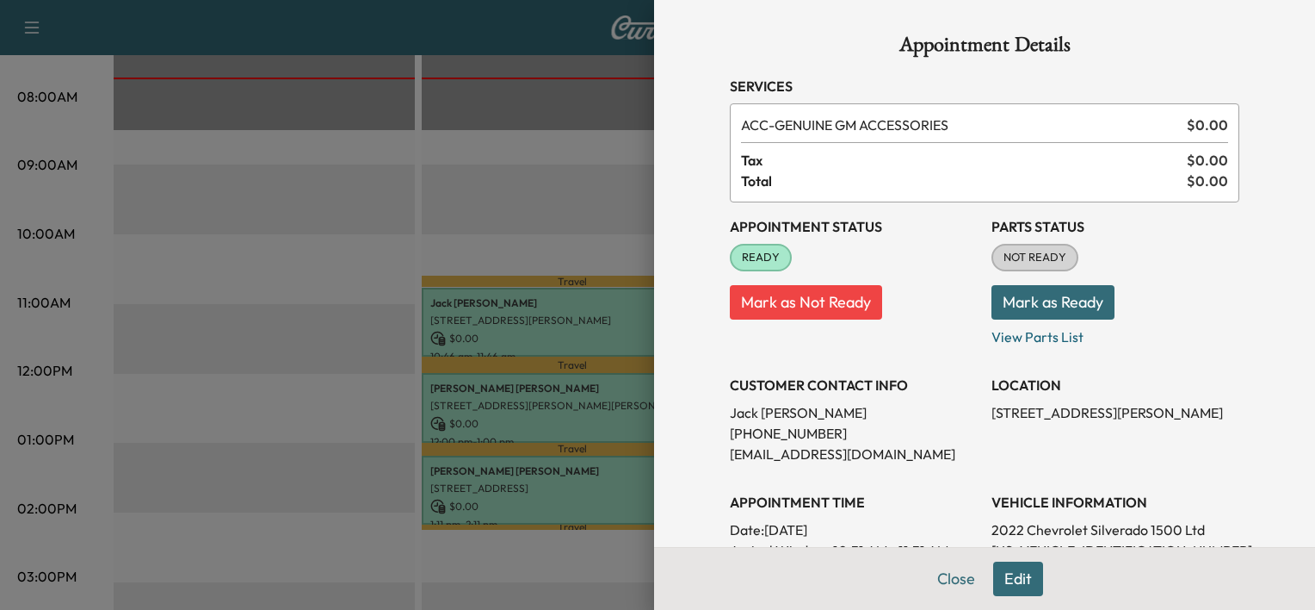
click at [585, 387] on div at bounding box center [657, 305] width 1315 height 610
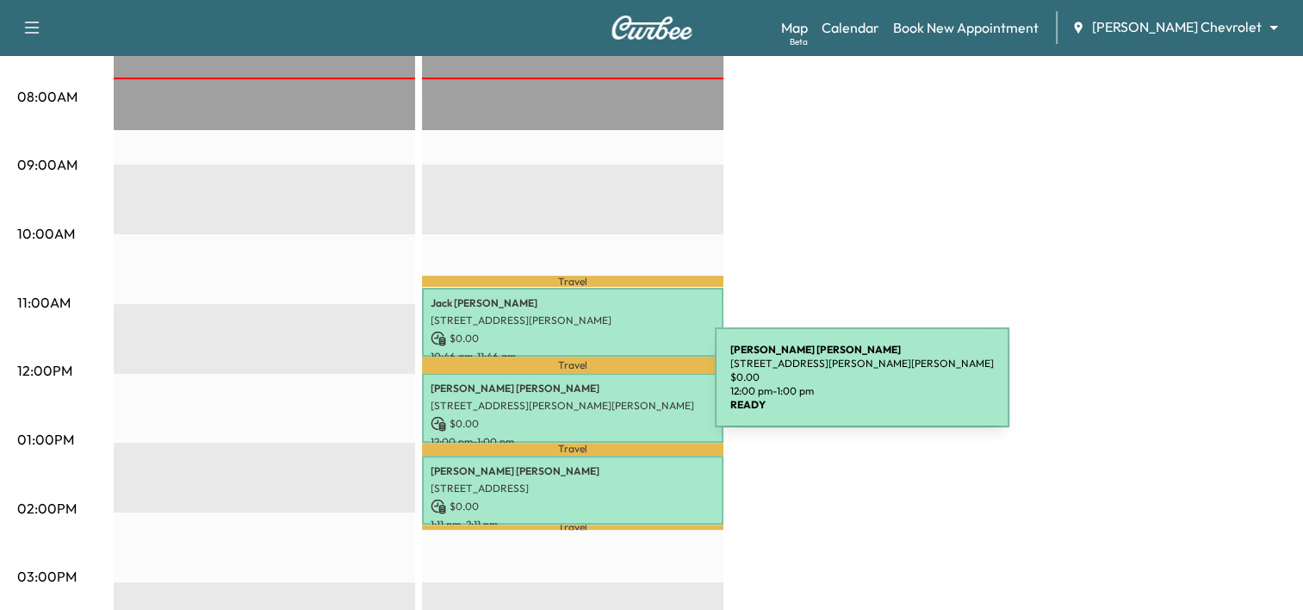
click at [585, 388] on p "[PERSON_NAME]" at bounding box center [572, 388] width 284 height 14
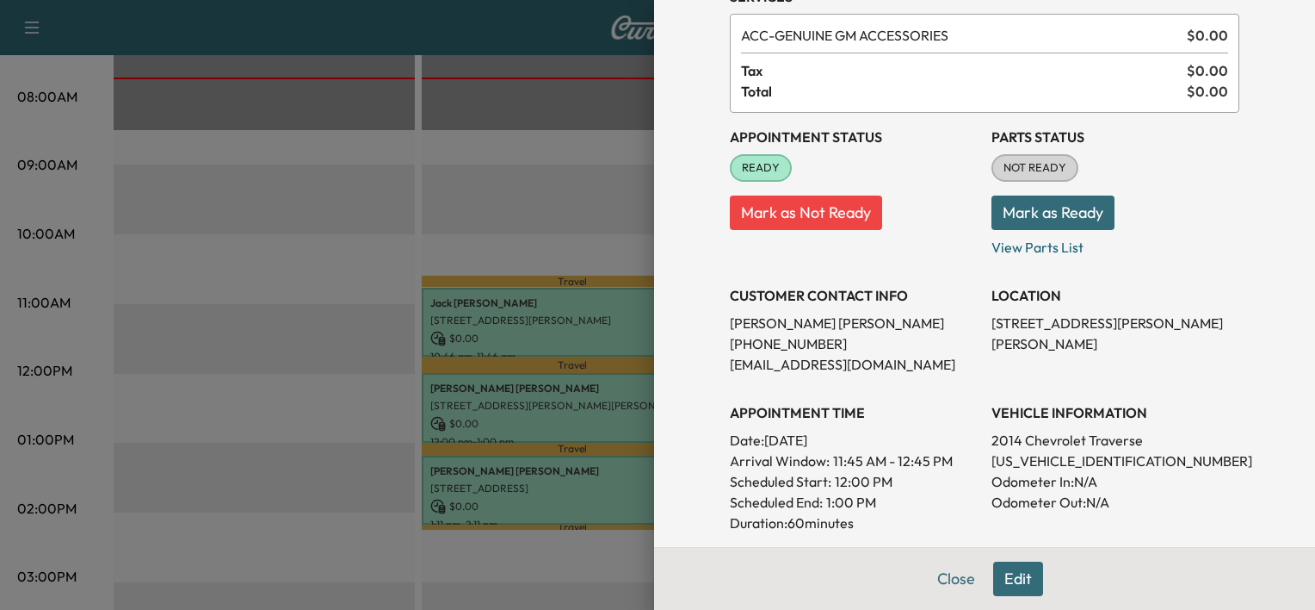
scroll to position [90, 0]
click at [1086, 443] on p "2014 Chevrolet Traverse" at bounding box center [1116, 440] width 248 height 21
click at [1064, 465] on p "[US_VEHICLE_IDENTIFICATION_NUMBER]" at bounding box center [1116, 460] width 248 height 21
copy p "[US_VEHICLE_IDENTIFICATION_NUMBER]"
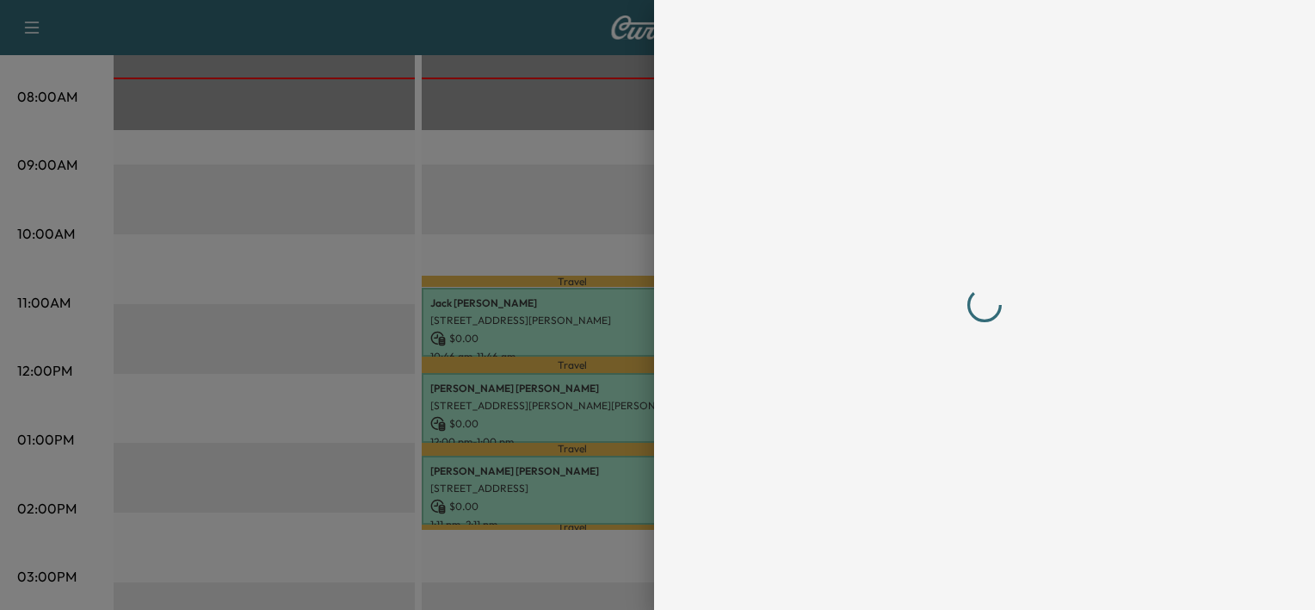
scroll to position [0, 0]
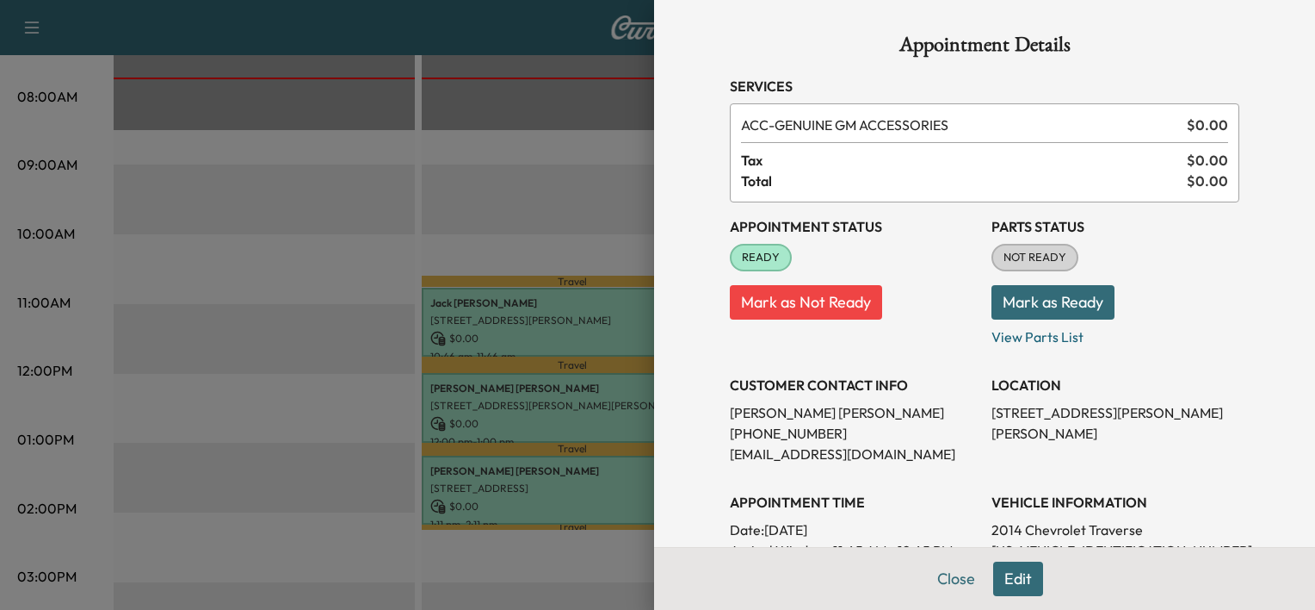
click at [505, 413] on div at bounding box center [657, 305] width 1315 height 610
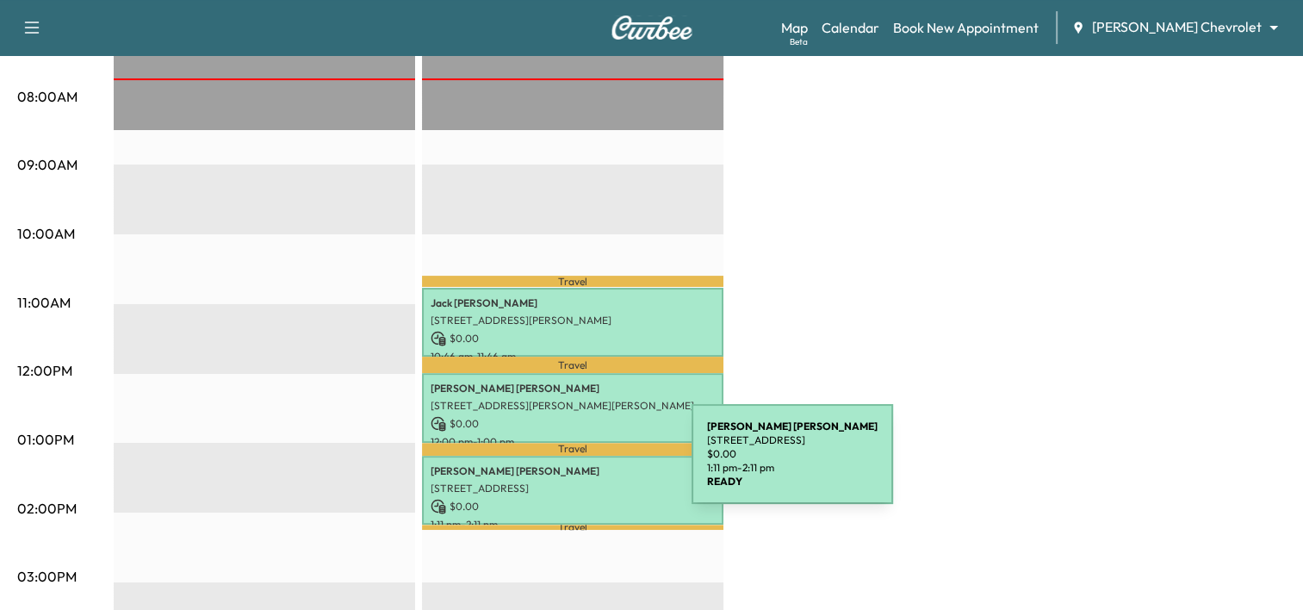
click at [564, 466] on p "[PERSON_NAME]" at bounding box center [572, 471] width 284 height 14
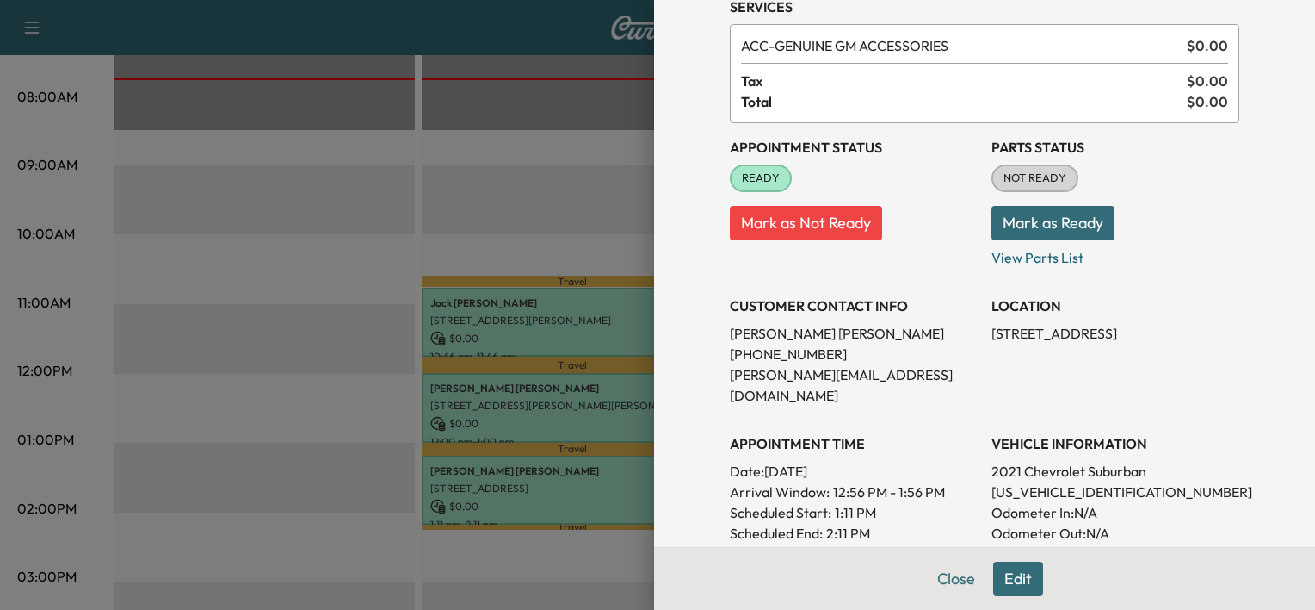
scroll to position [81, 0]
click at [1072, 480] on p "[US_VEHICLE_IDENTIFICATION_NUMBER]" at bounding box center [1116, 490] width 248 height 21
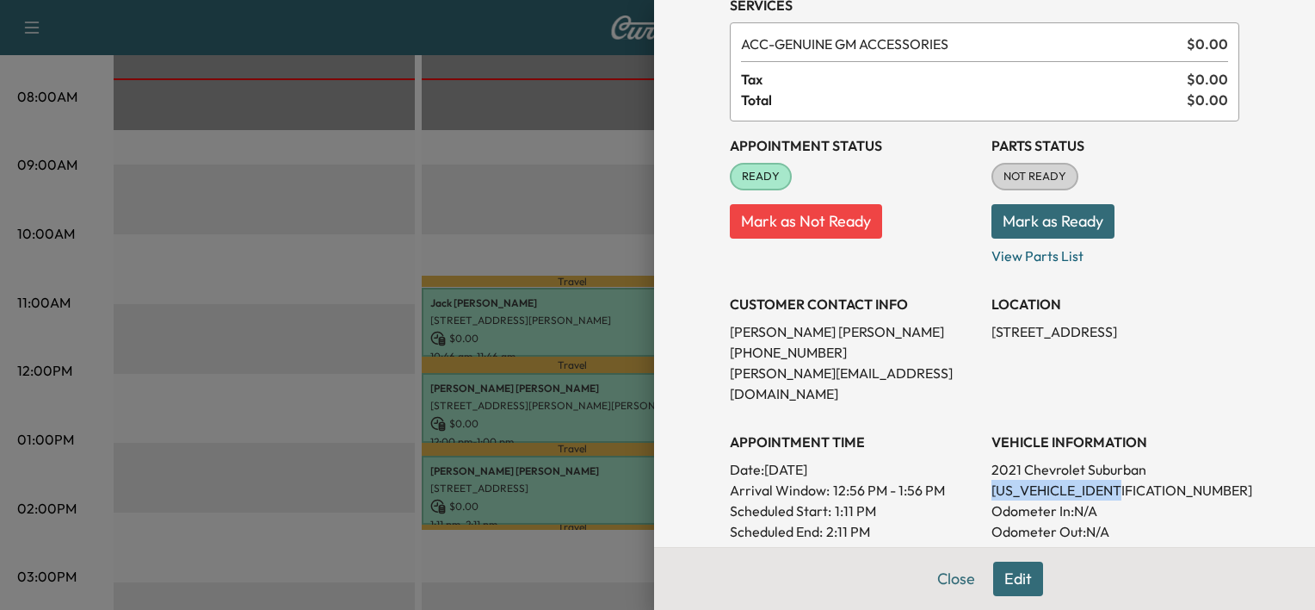
click at [1072, 480] on p "[US_VEHICLE_IDENTIFICATION_NUMBER]" at bounding box center [1116, 490] width 248 height 21
copy p "[US_VEHICLE_IDENTIFICATION_NUMBER]"
click at [1072, 480] on p "[US_VEHICLE_IDENTIFICATION_NUMBER]" at bounding box center [1116, 490] width 248 height 21
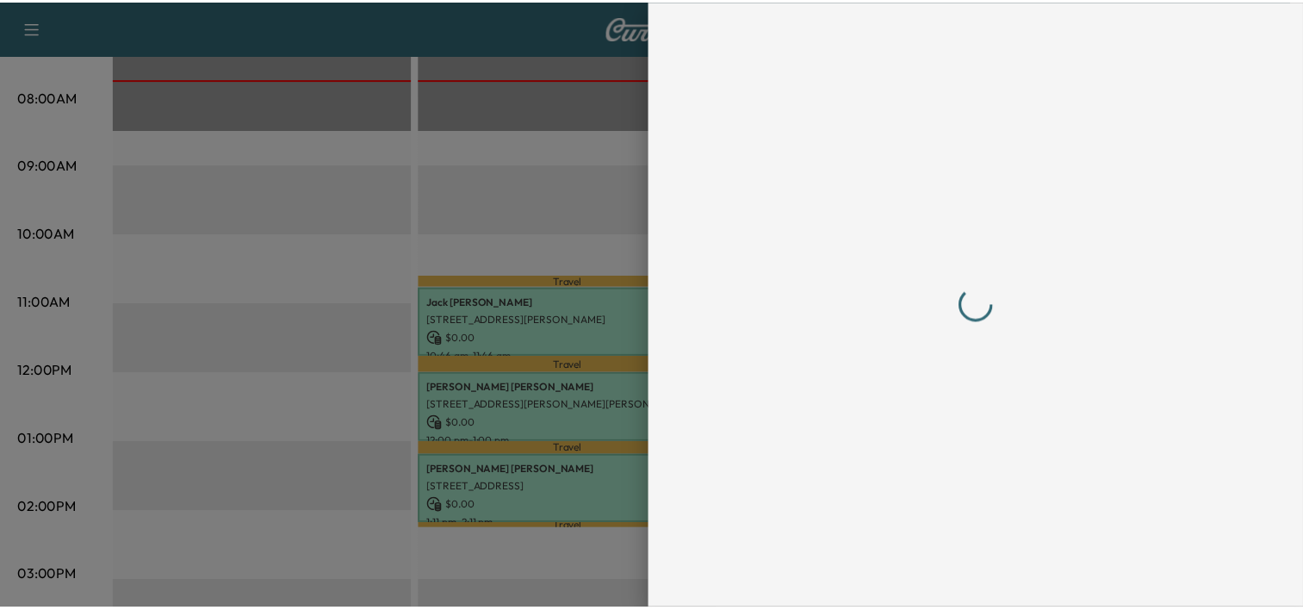
scroll to position [0, 0]
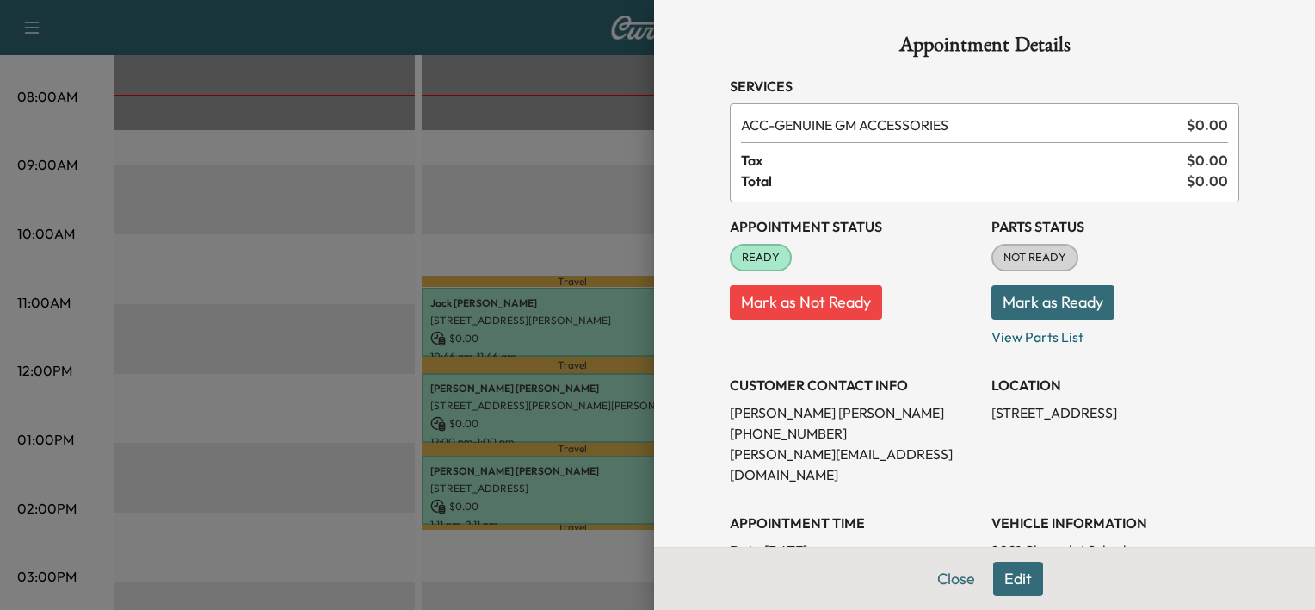
click at [558, 337] on div at bounding box center [657, 305] width 1315 height 610
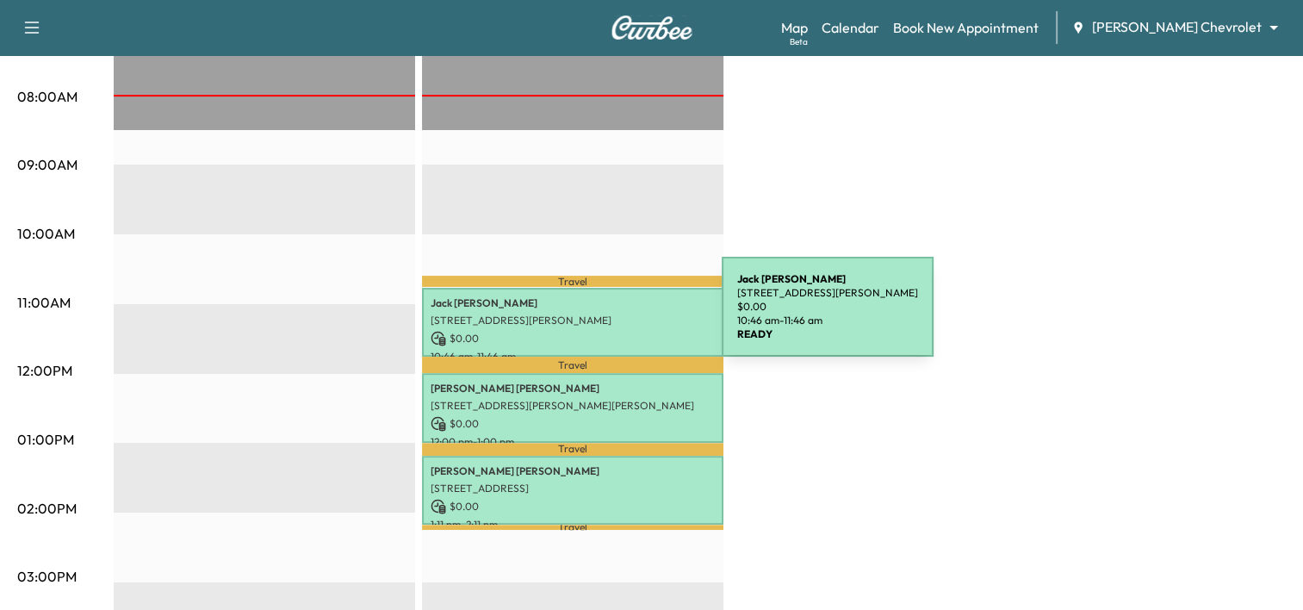
click at [592, 317] on p "[STREET_ADDRESS][PERSON_NAME]" at bounding box center [572, 320] width 284 height 14
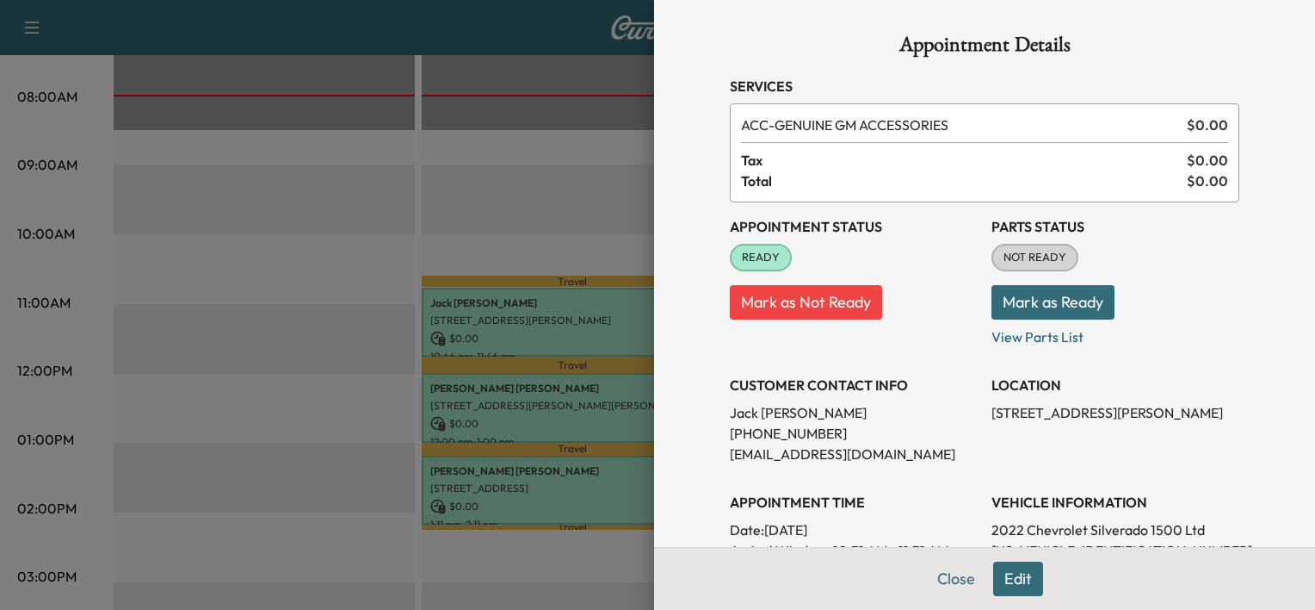
click at [443, 170] on div at bounding box center [657, 305] width 1315 height 610
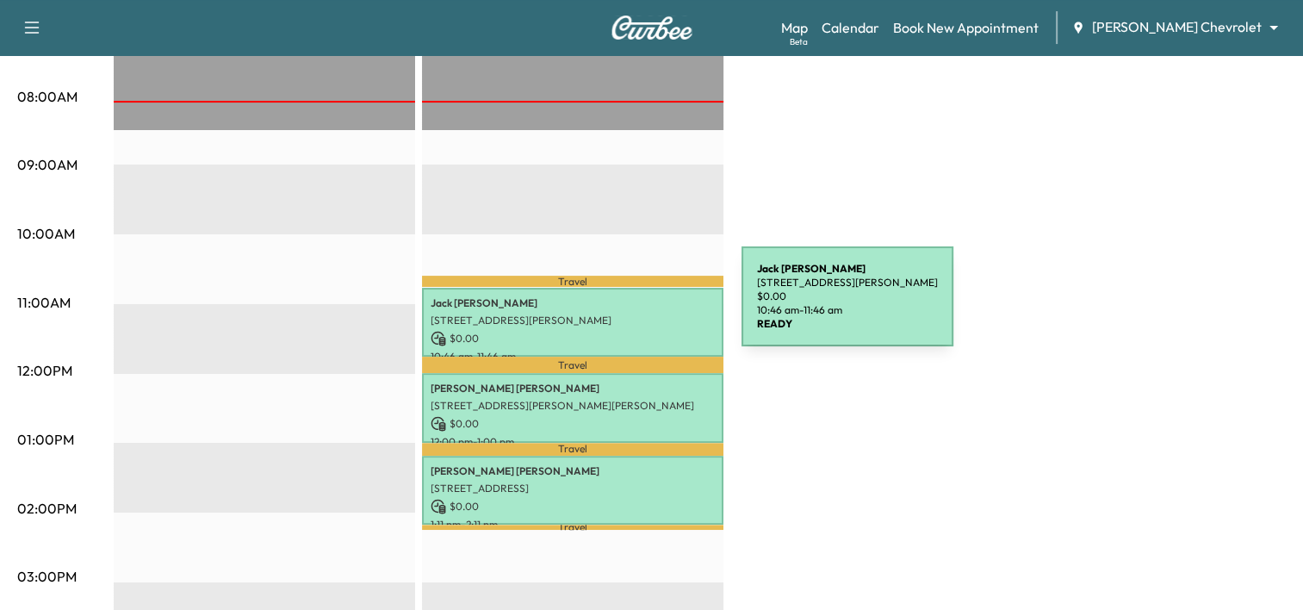
click at [610, 313] on p "[STREET_ADDRESS][PERSON_NAME]" at bounding box center [572, 320] width 284 height 14
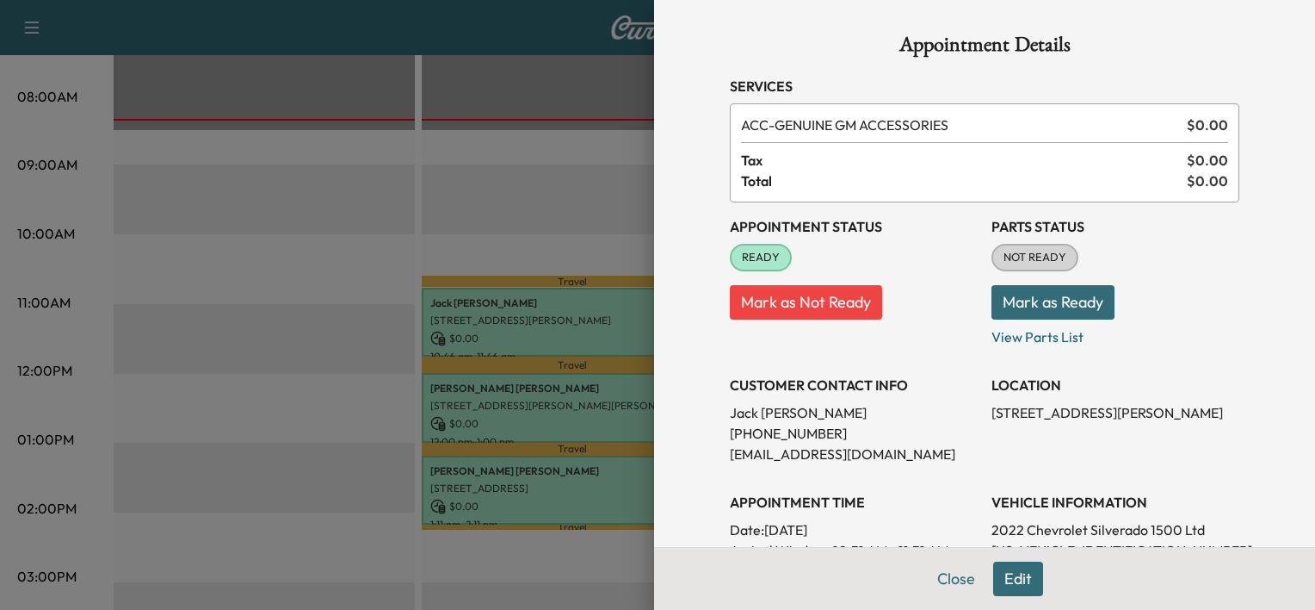
click at [569, 405] on div at bounding box center [657, 305] width 1315 height 610
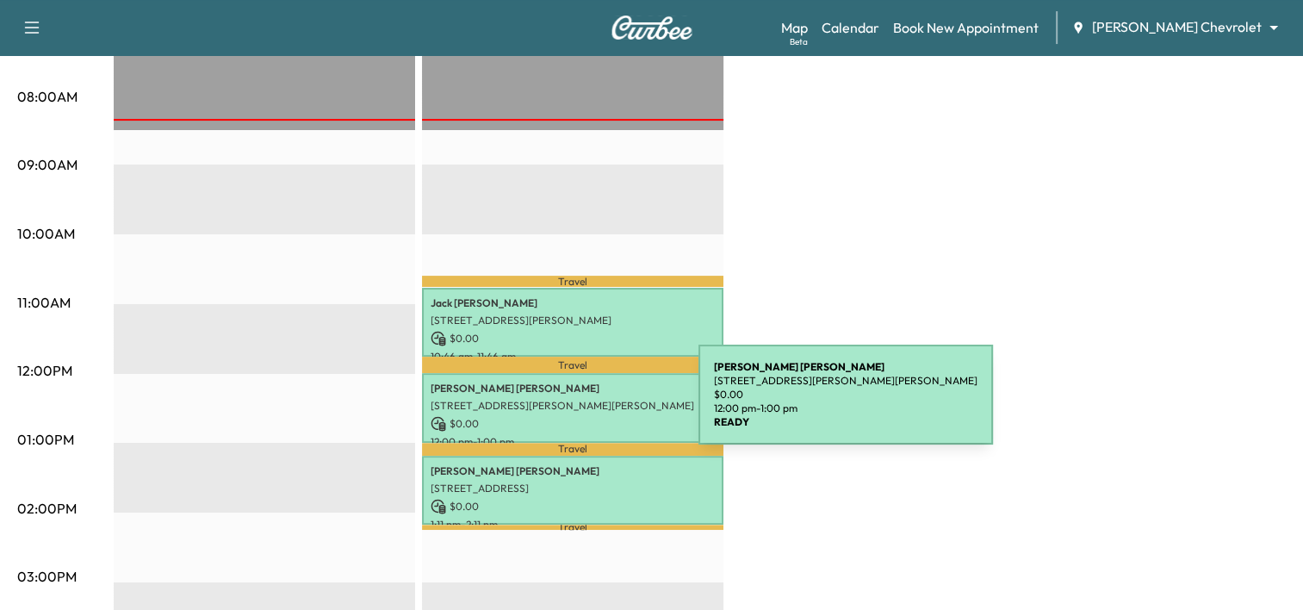
click at [569, 405] on p "[STREET_ADDRESS][PERSON_NAME][PERSON_NAME]" at bounding box center [572, 406] width 284 height 14
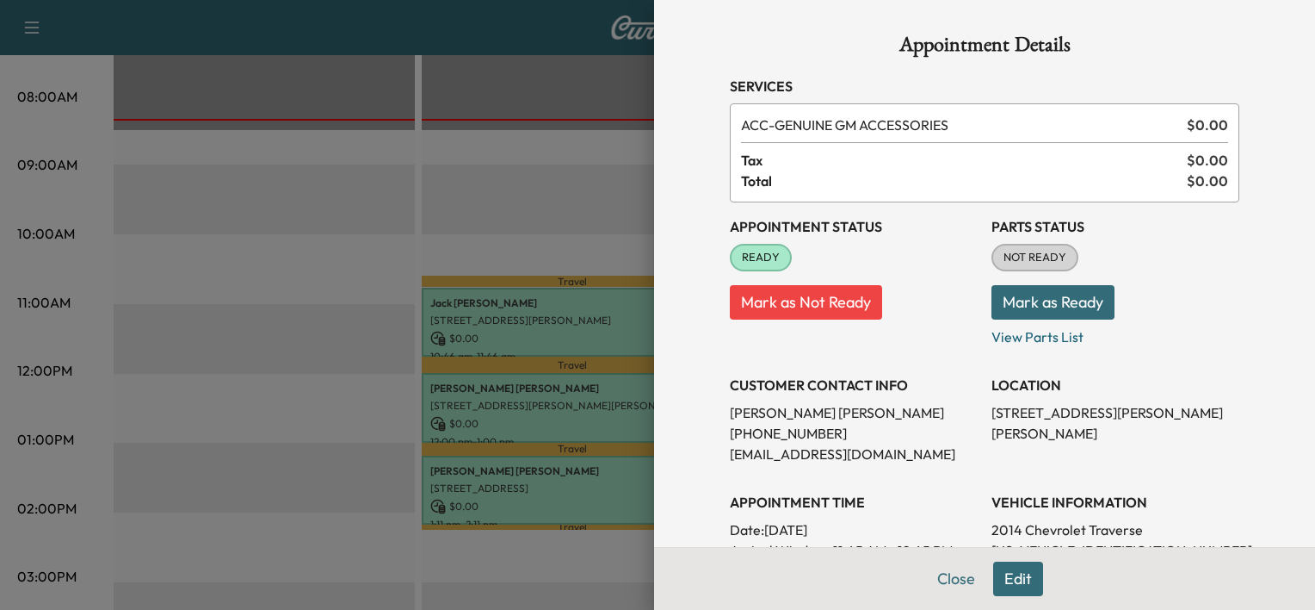
click at [544, 467] on div at bounding box center [657, 305] width 1315 height 610
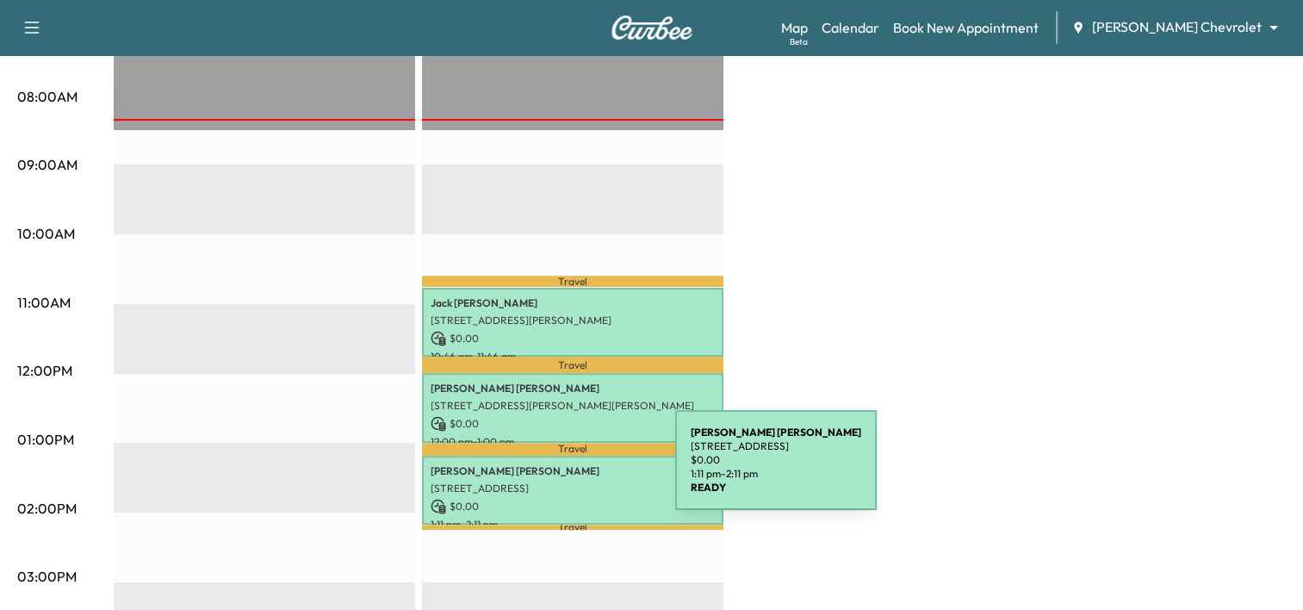
click at [548, 481] on p "[STREET_ADDRESS]" at bounding box center [572, 488] width 284 height 14
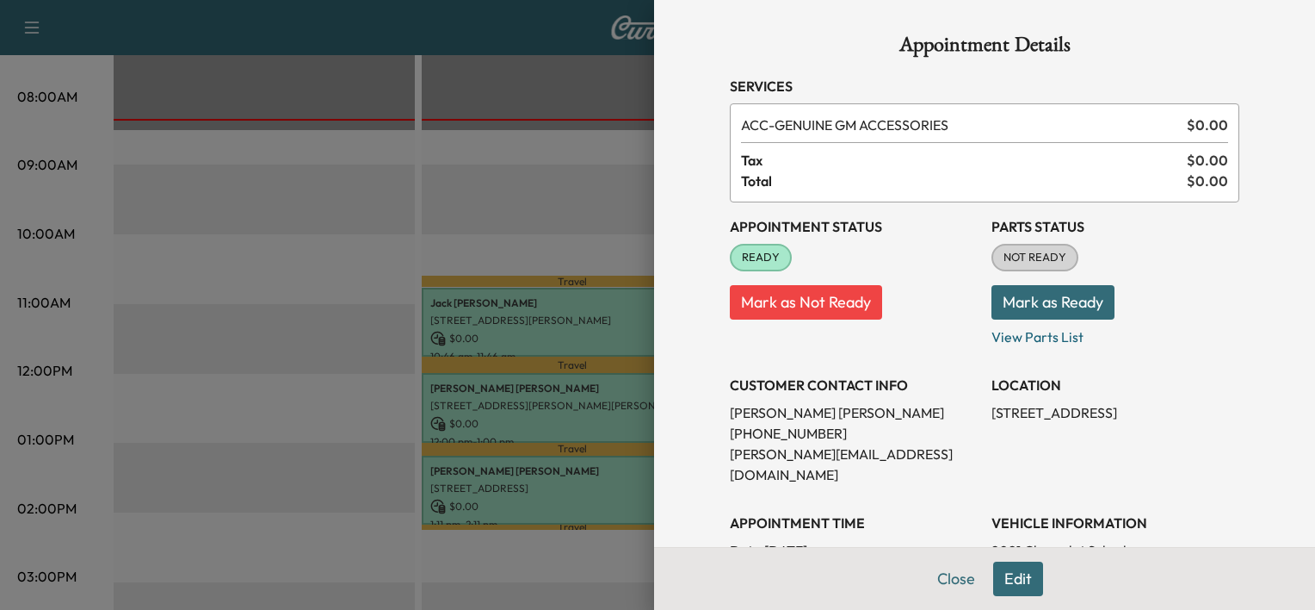
click at [492, 203] on div at bounding box center [657, 305] width 1315 height 610
